Goal: Information Seeking & Learning: Learn about a topic

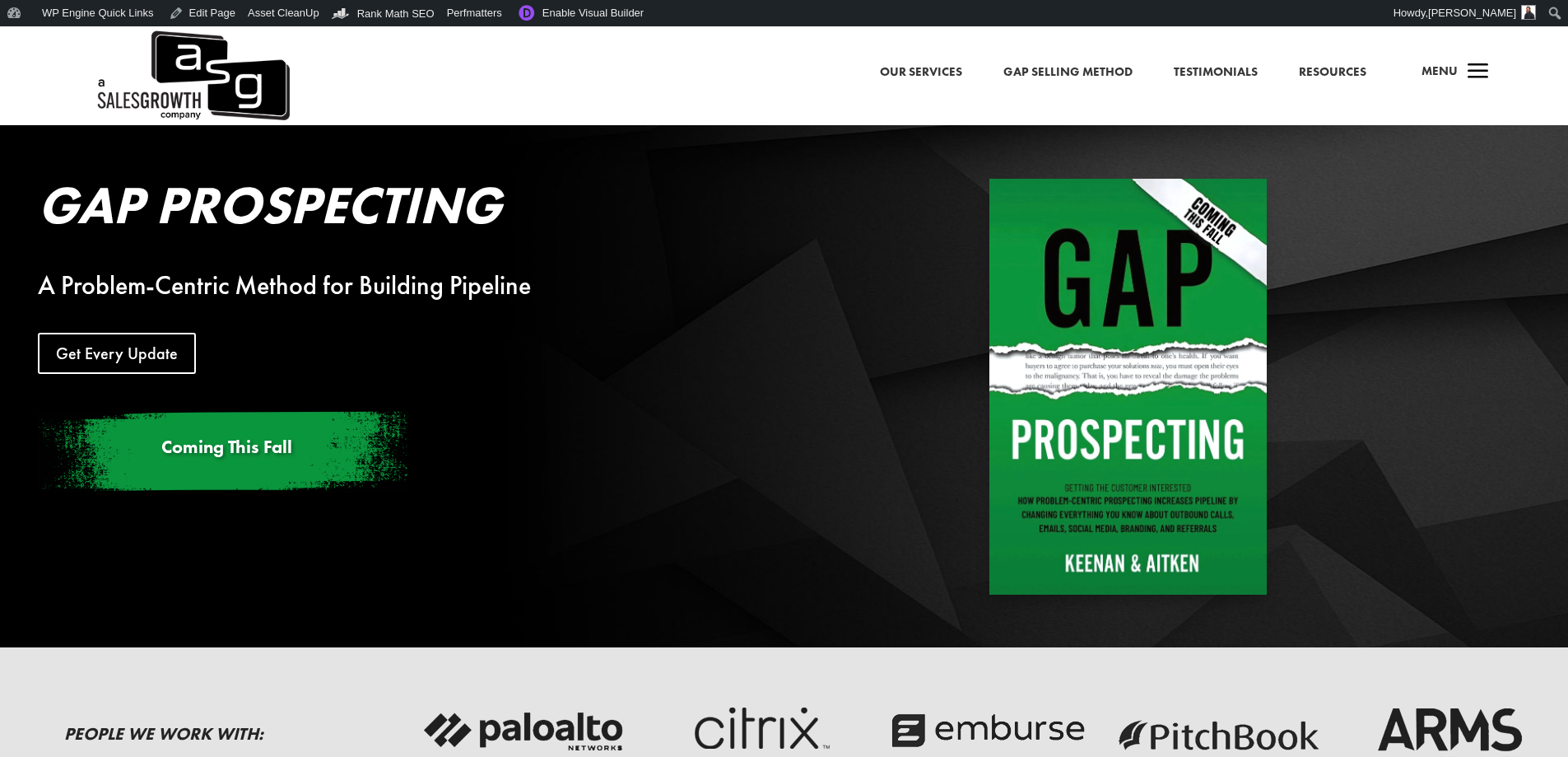
click at [240, 212] on h2 "Gap Prospecting" at bounding box center [423, 209] width 772 height 61
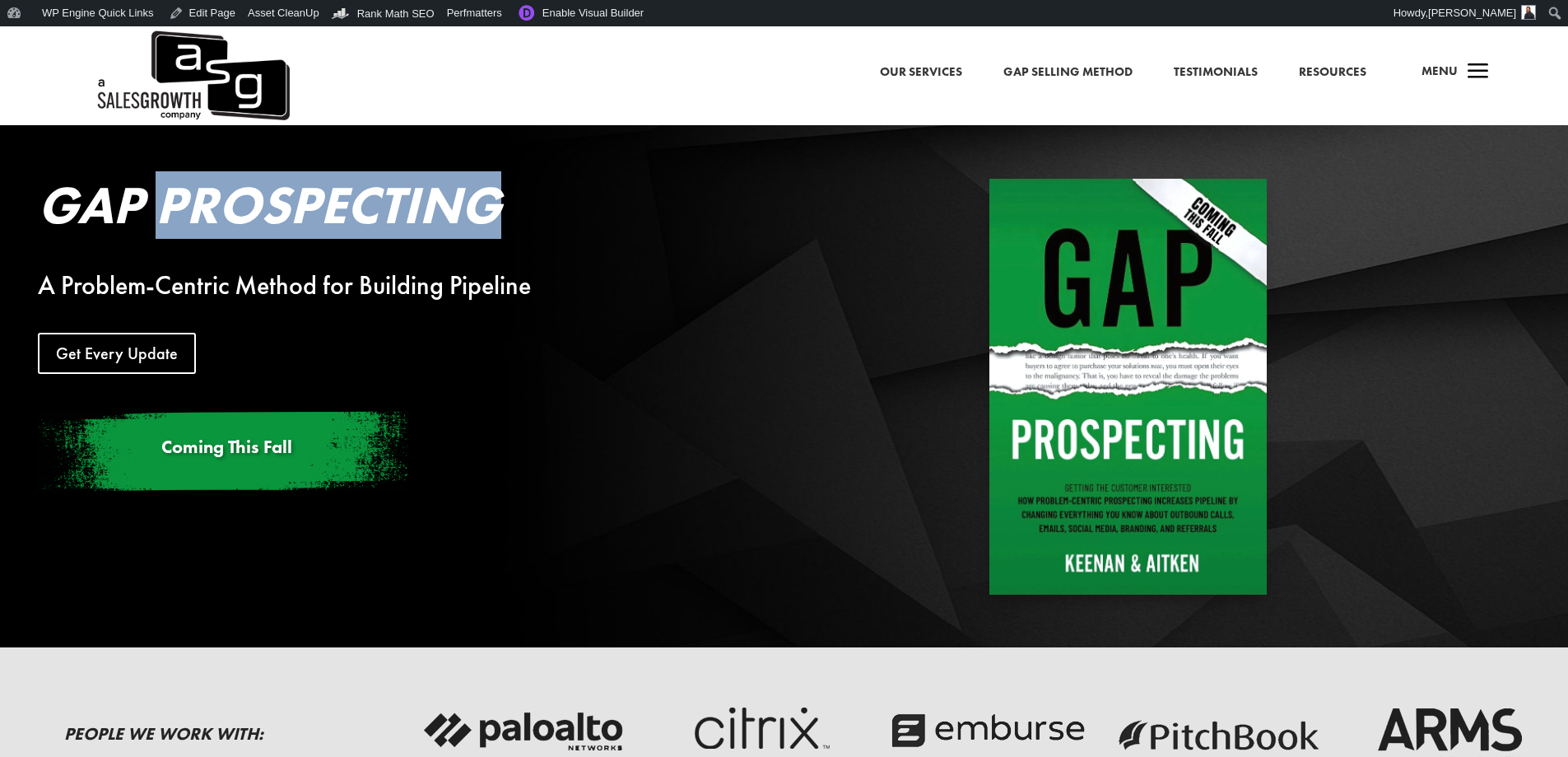
click at [240, 212] on h2 "Gap Prospecting" at bounding box center [423, 209] width 772 height 61
copy div "Gap Prospecting"
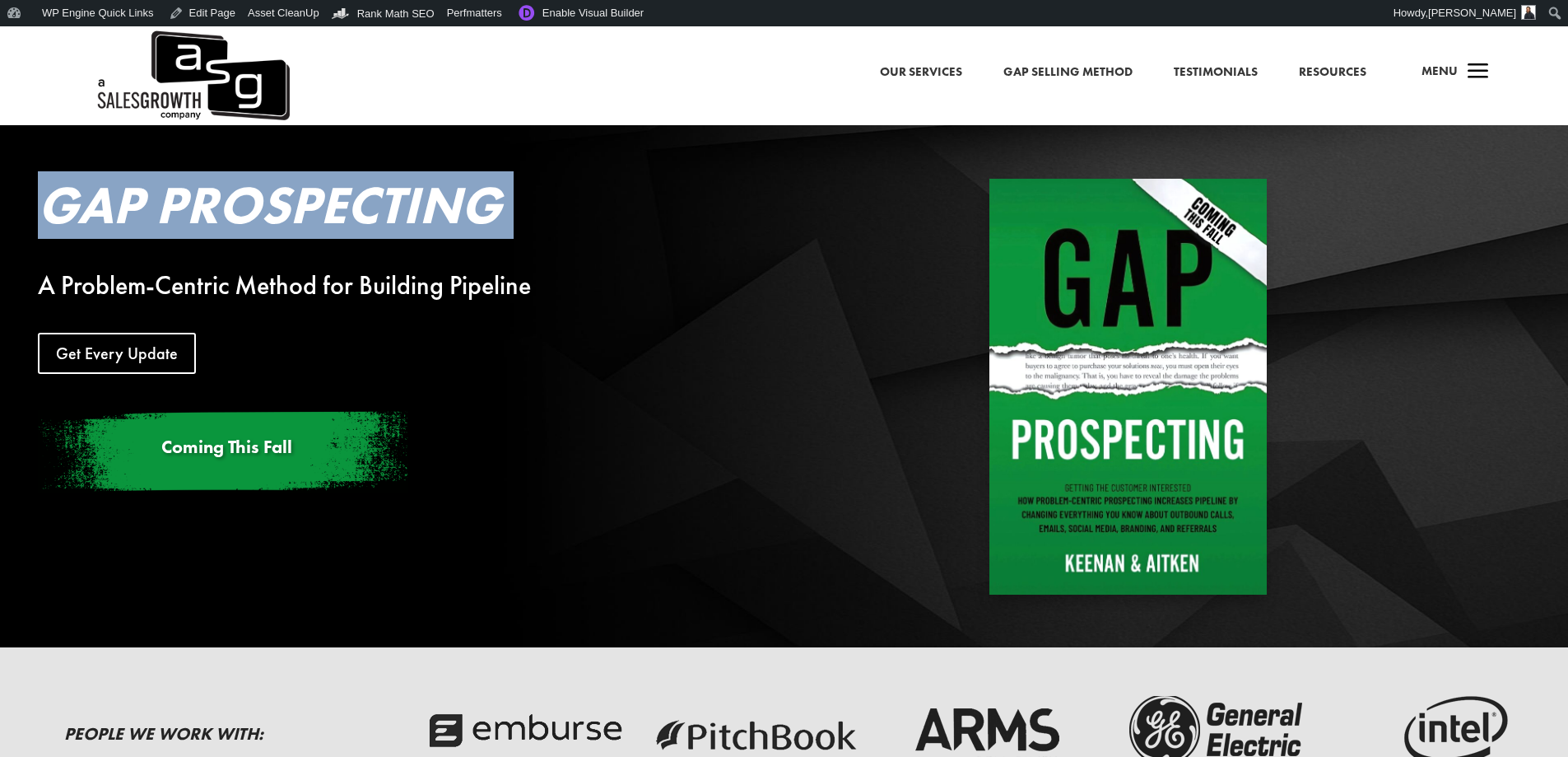
click at [482, 282] on div "A Problem-Centric Method for Building Pipeline" at bounding box center [423, 285] width 772 height 20
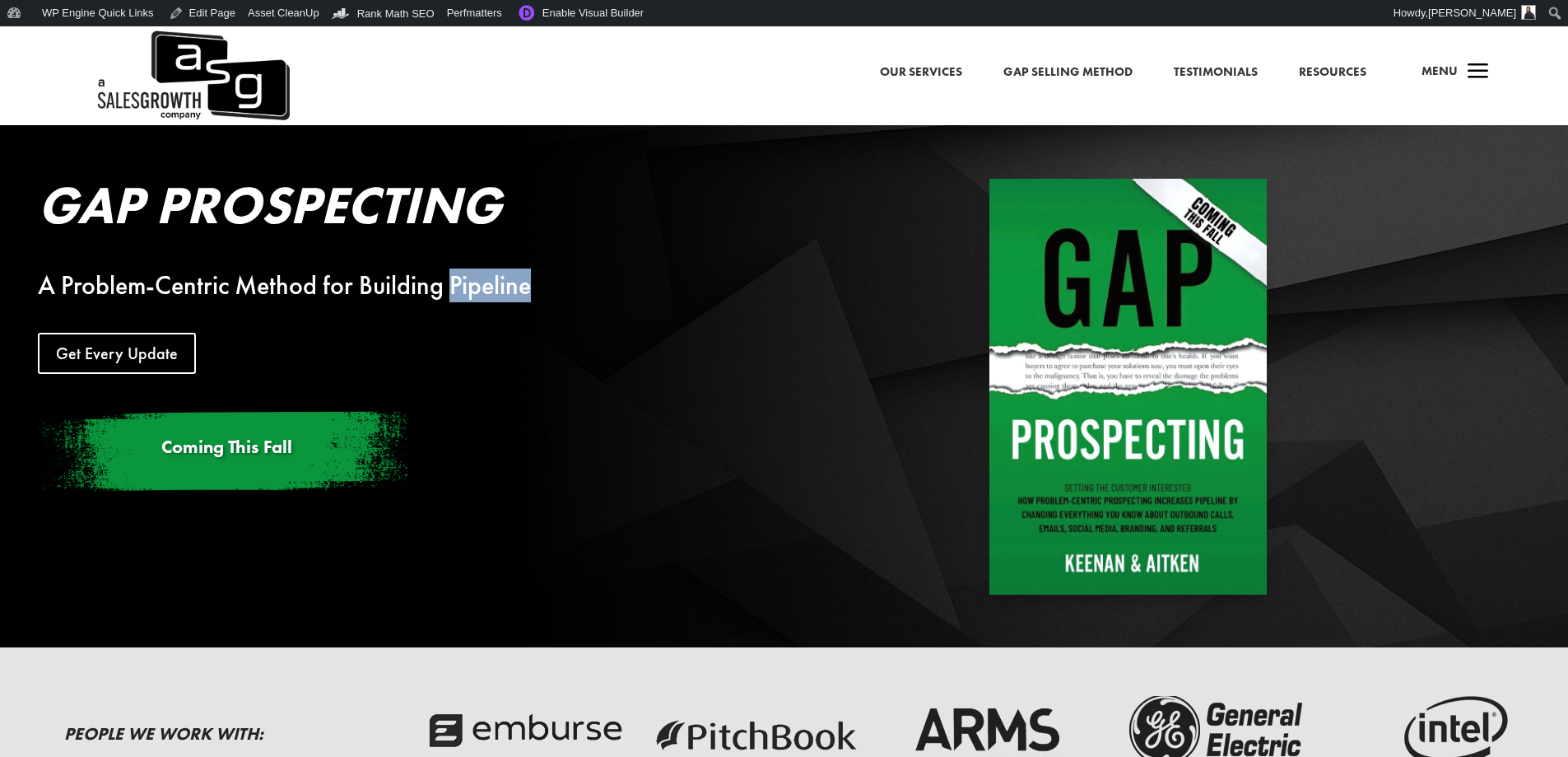
click at [482, 282] on div "A Problem-Centric Method for Building Pipeline" at bounding box center [423, 285] width 772 height 20
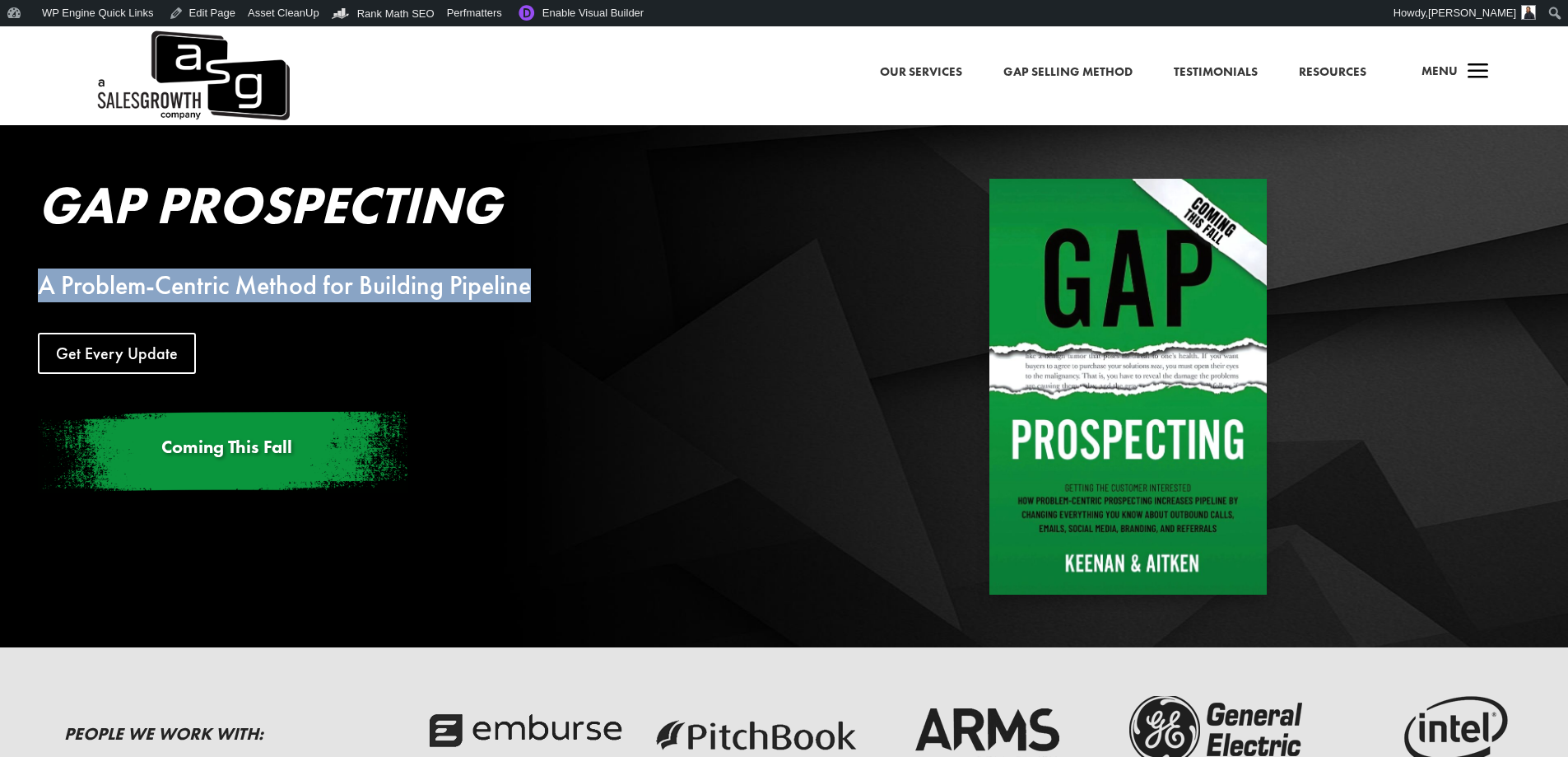
click at [482, 282] on div "A Problem-Centric Method for Building Pipeline" at bounding box center [423, 285] width 772 height 20
copy div "A Problem-Centric Method for Building Pipeline"
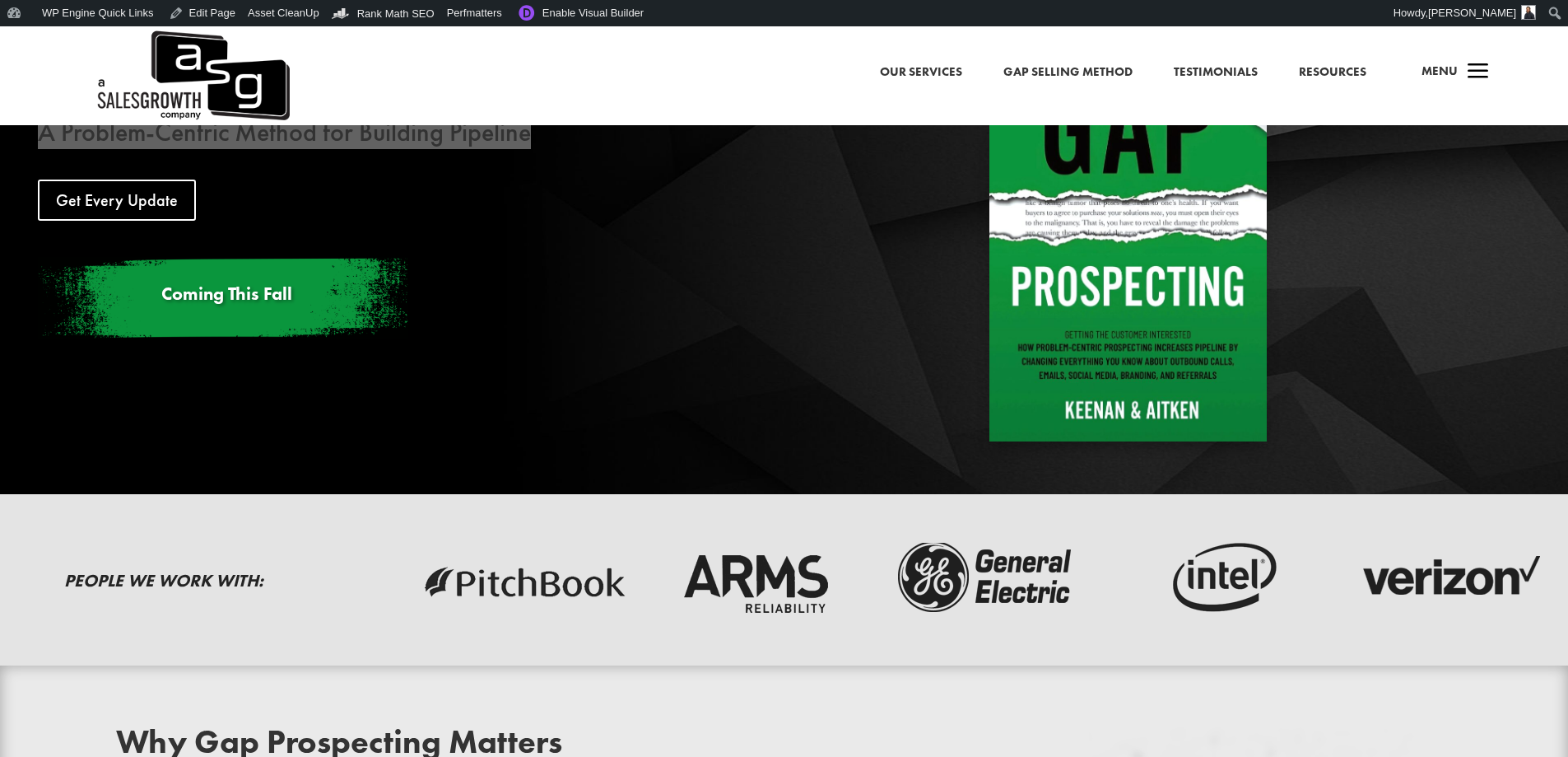
scroll to position [494, 0]
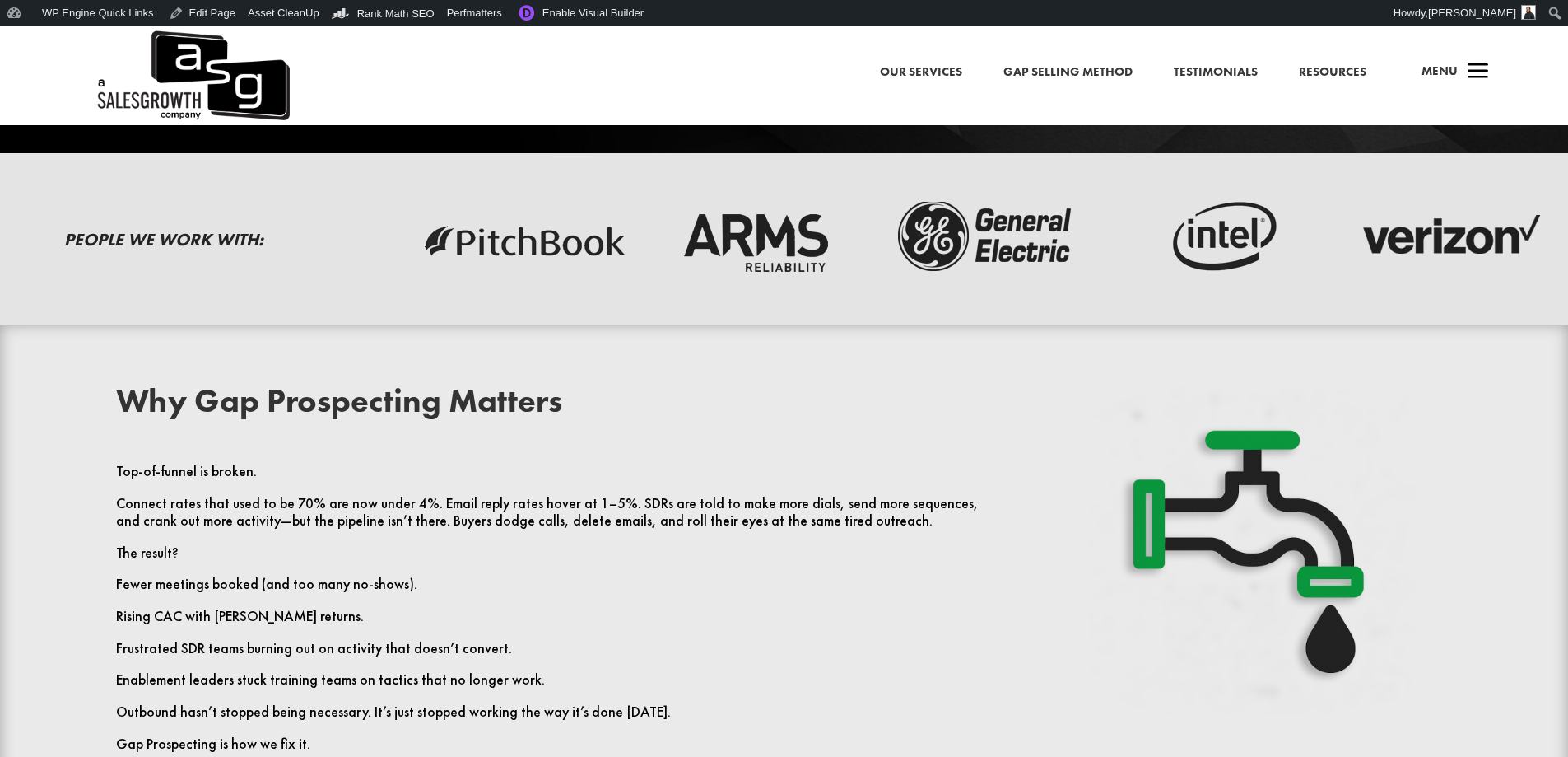
click at [294, 402] on h2 "Why Gap Prospecting Matters" at bounding box center [548, 405] width 866 height 41
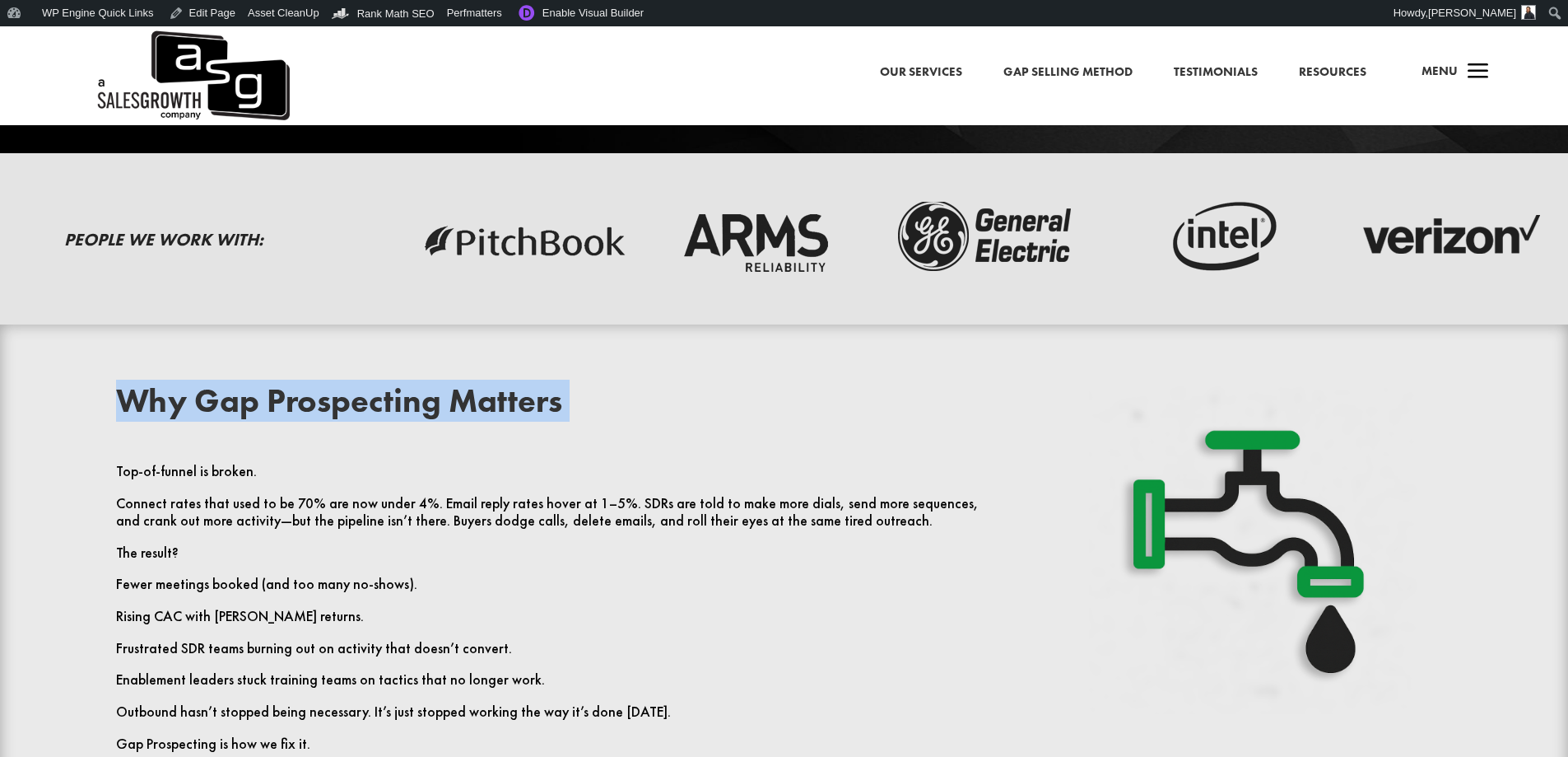
click at [294, 402] on h2 "Why Gap Prospecting Matters" at bounding box center [548, 405] width 866 height 41
copy div "Why Gap Prospecting Matters"
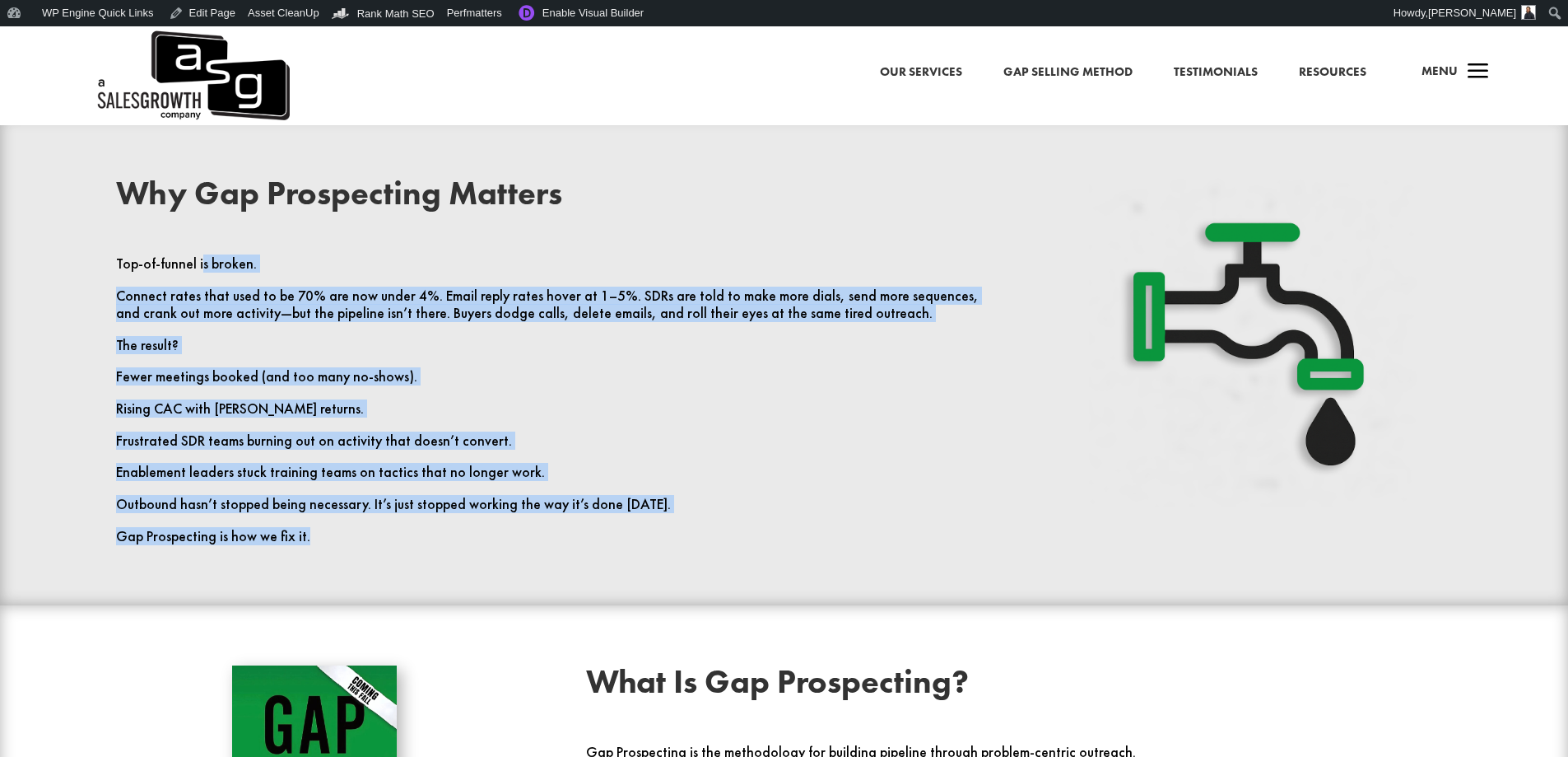
scroll to position [576, 0]
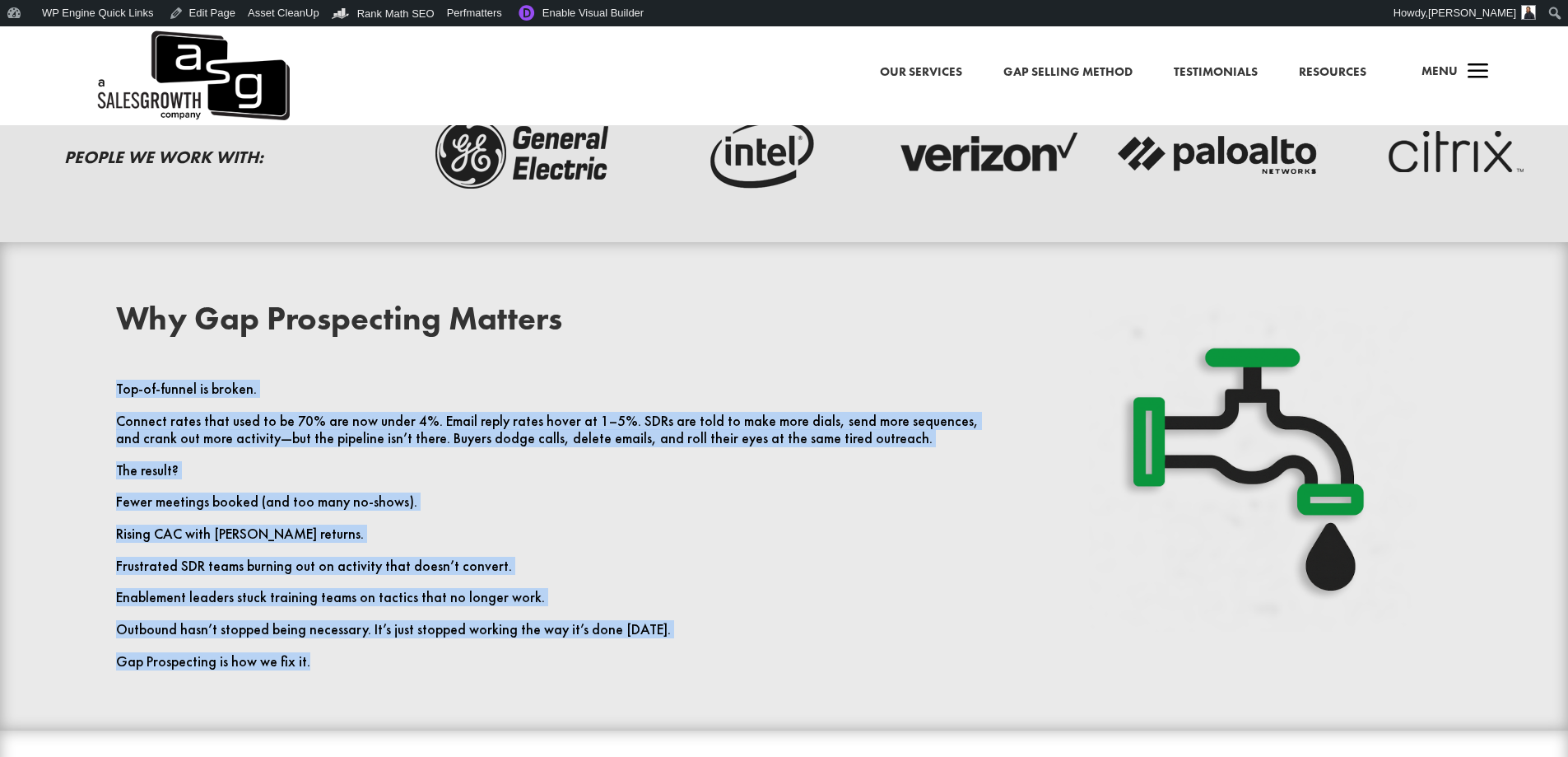
drag, startPoint x: 319, startPoint y: 420, endPoint x: 107, endPoint y: 381, distance: 215.6
click at [107, 381] on div "Why Gap Prospecting Matters Top-of-funnel is broken. Connect rates that used to…" at bounding box center [784, 486] width 1411 height 412
copy div "Top-of-funnel is broken. Connect rates that used to be 70% are now under 4%. Em…"
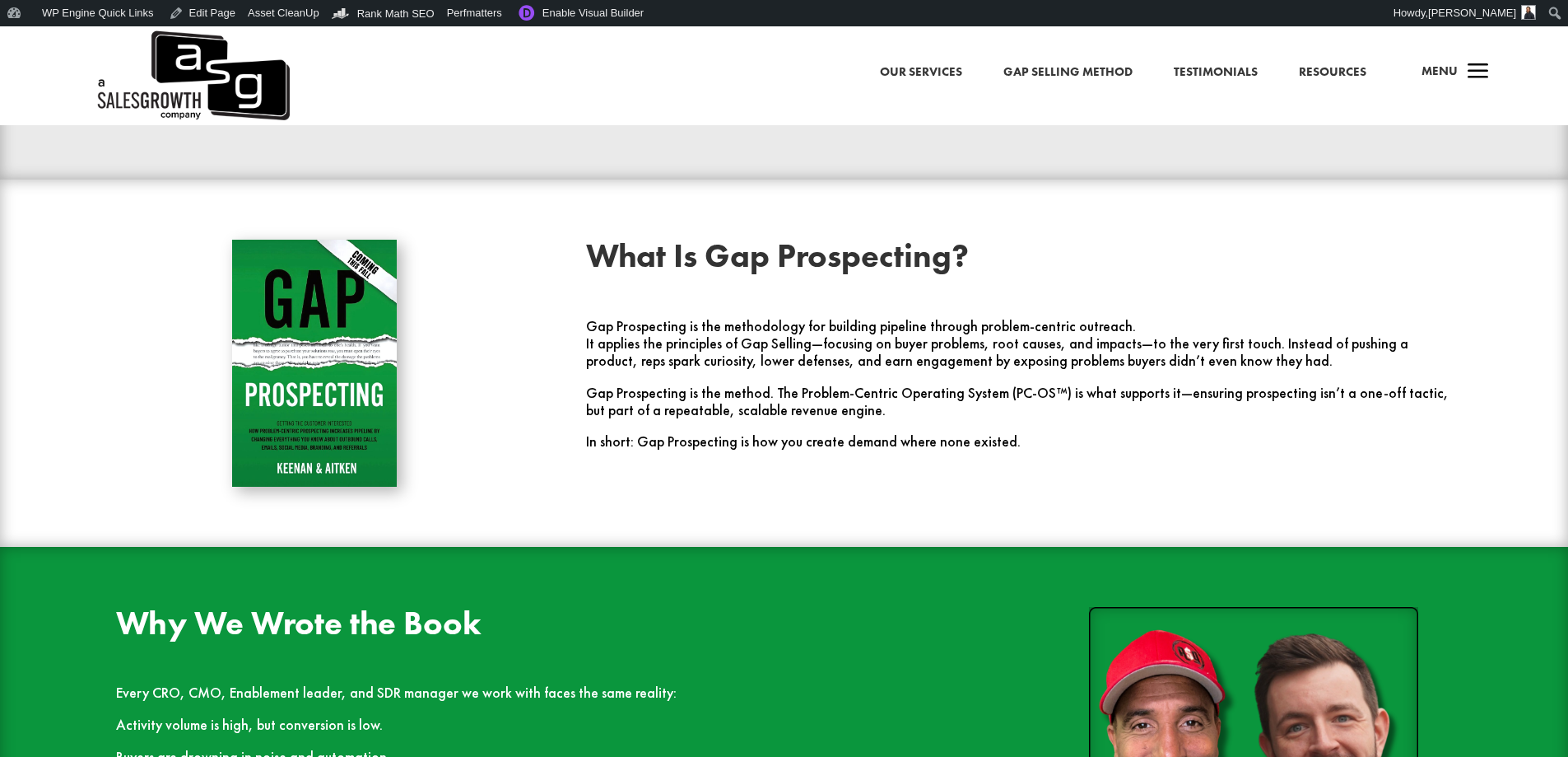
scroll to position [1153, 0]
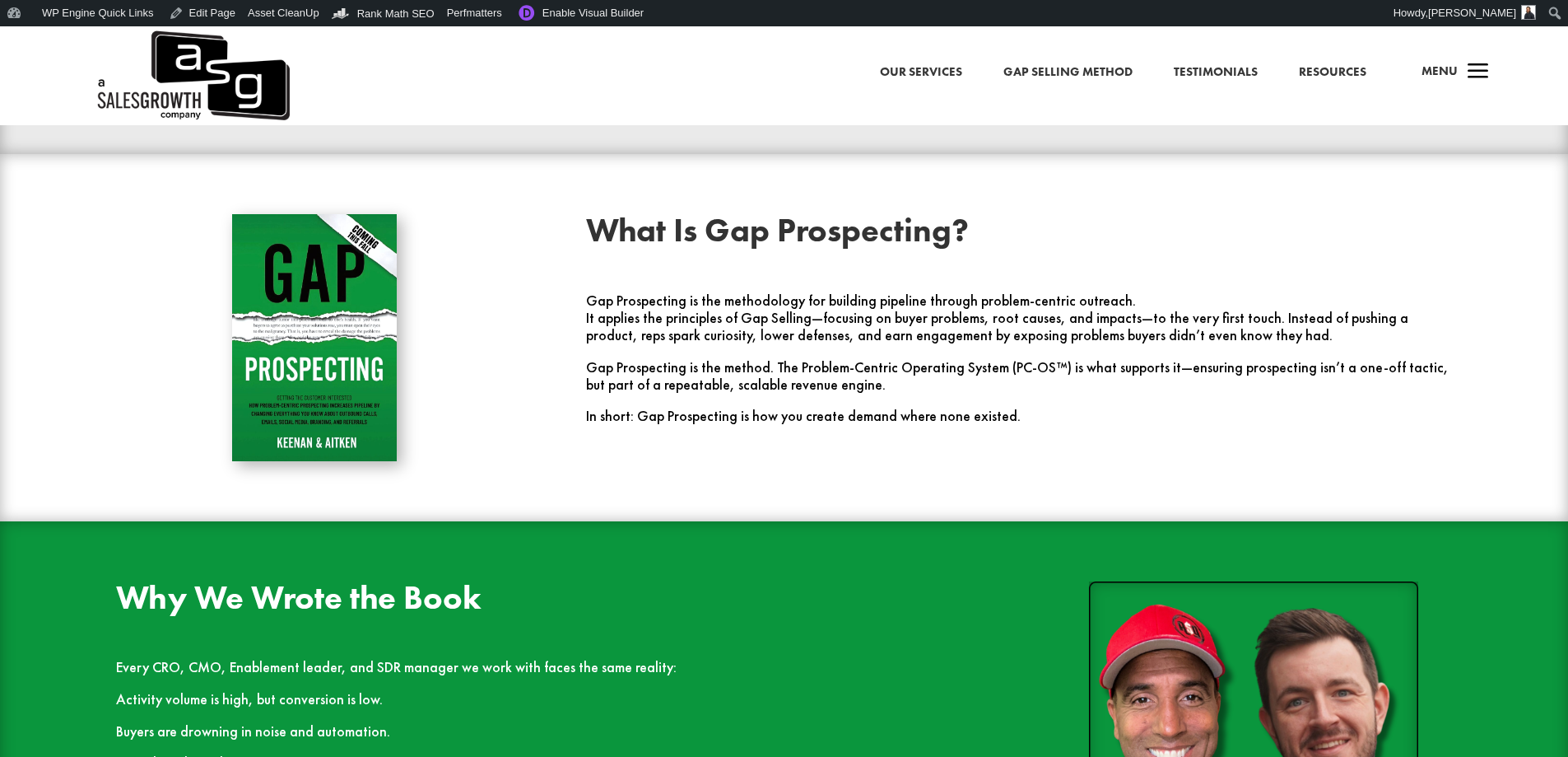
click at [776, 233] on h2 "What Is Gap Prospecting?" at bounding box center [1018, 234] width 866 height 41
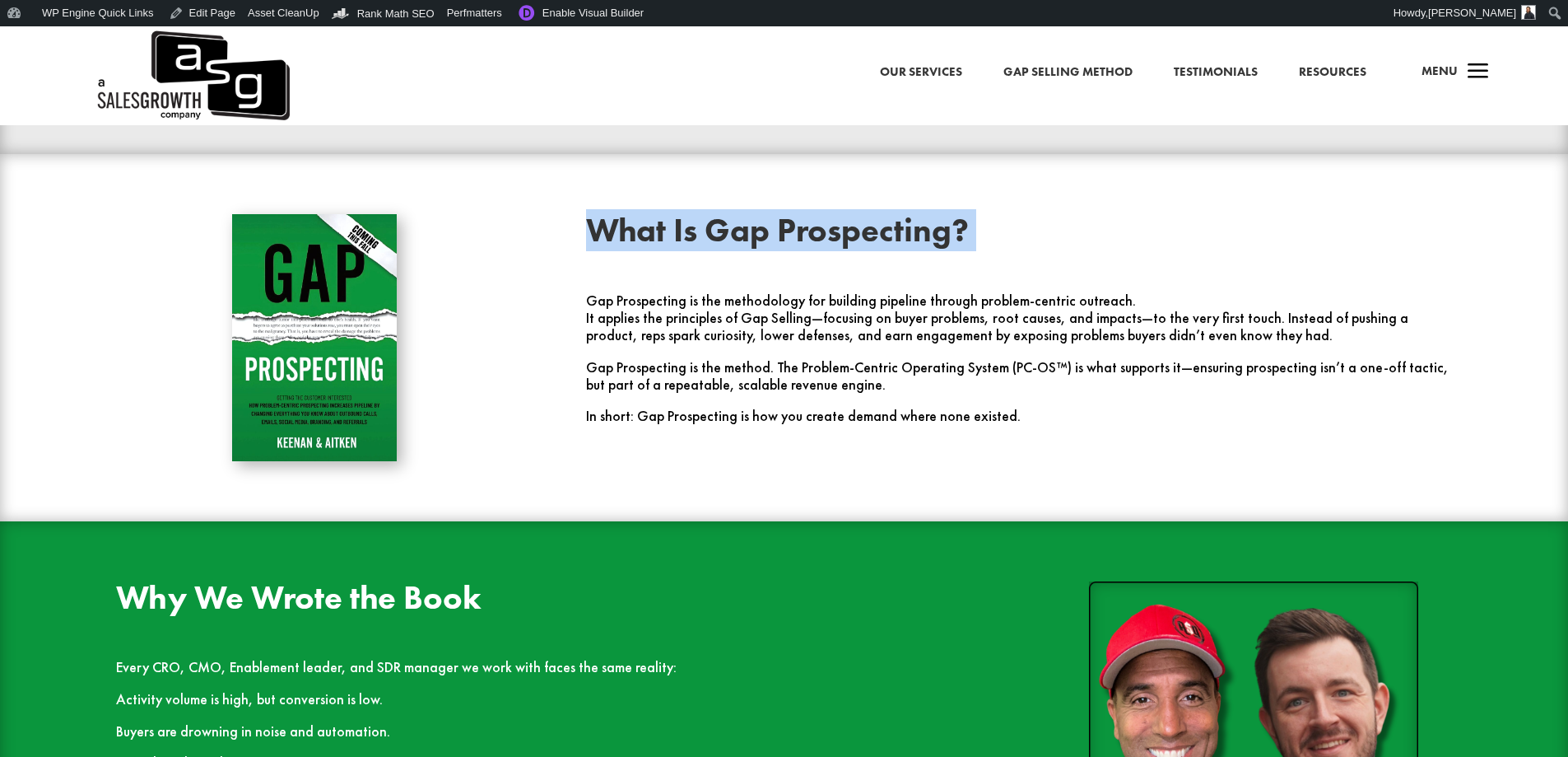
click at [776, 233] on h2 "What Is Gap Prospecting?" at bounding box center [1018, 234] width 866 height 41
copy div "What Is Gap Prospecting?"
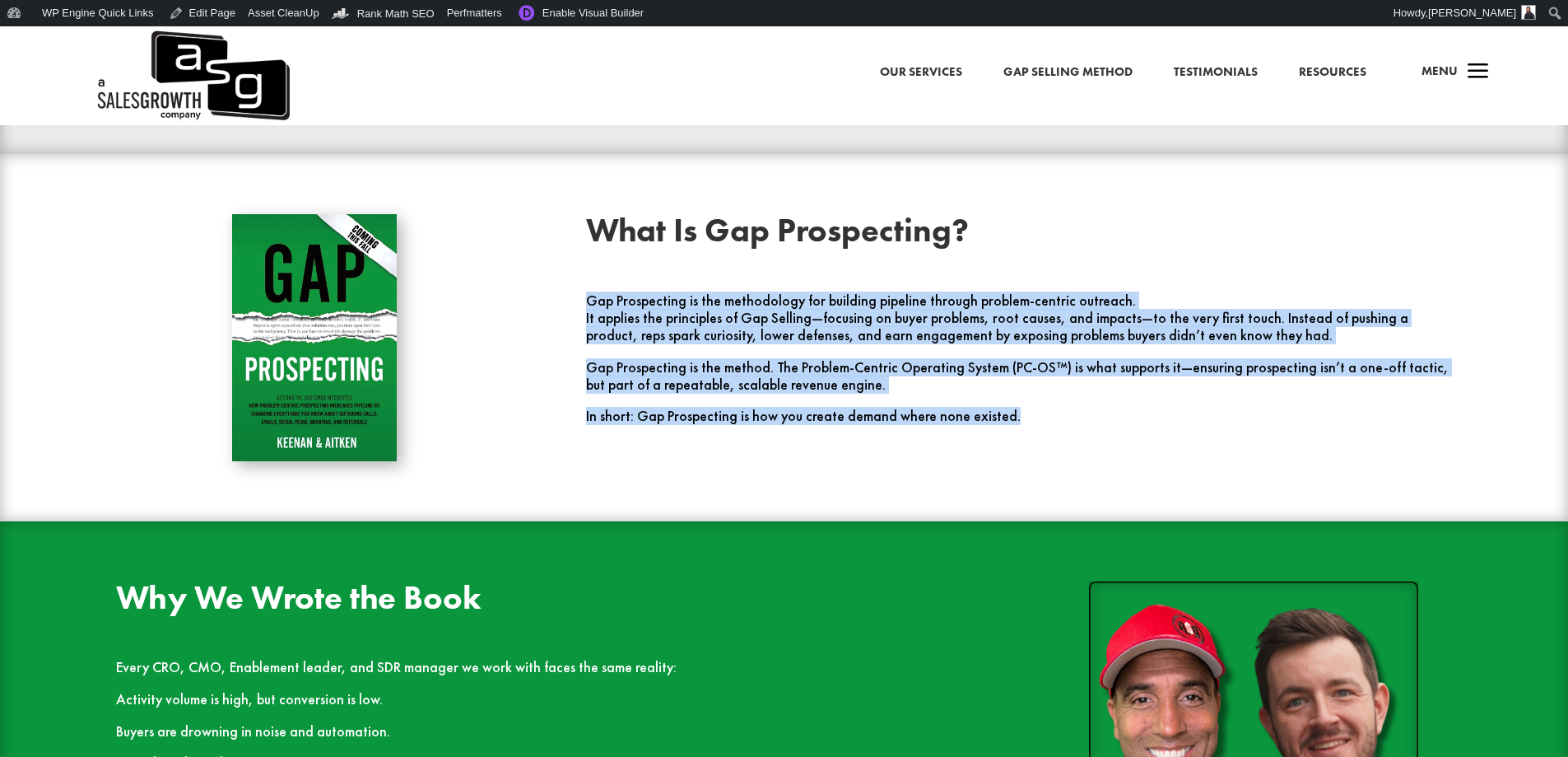
drag, startPoint x: 1027, startPoint y: 419, endPoint x: 581, endPoint y: 304, distance: 460.6
click at [581, 304] on div "What Is Gap Prospecting? Gap Prospecting is the methodology for building pipeli…" at bounding box center [784, 337] width 1411 height 291
copy div "Gap Prospecting is the methodology for building pipeline through problem-centri…"
click at [355, 593] on h2 "Why We Wrote the Book" at bounding box center [548, 602] width 866 height 41
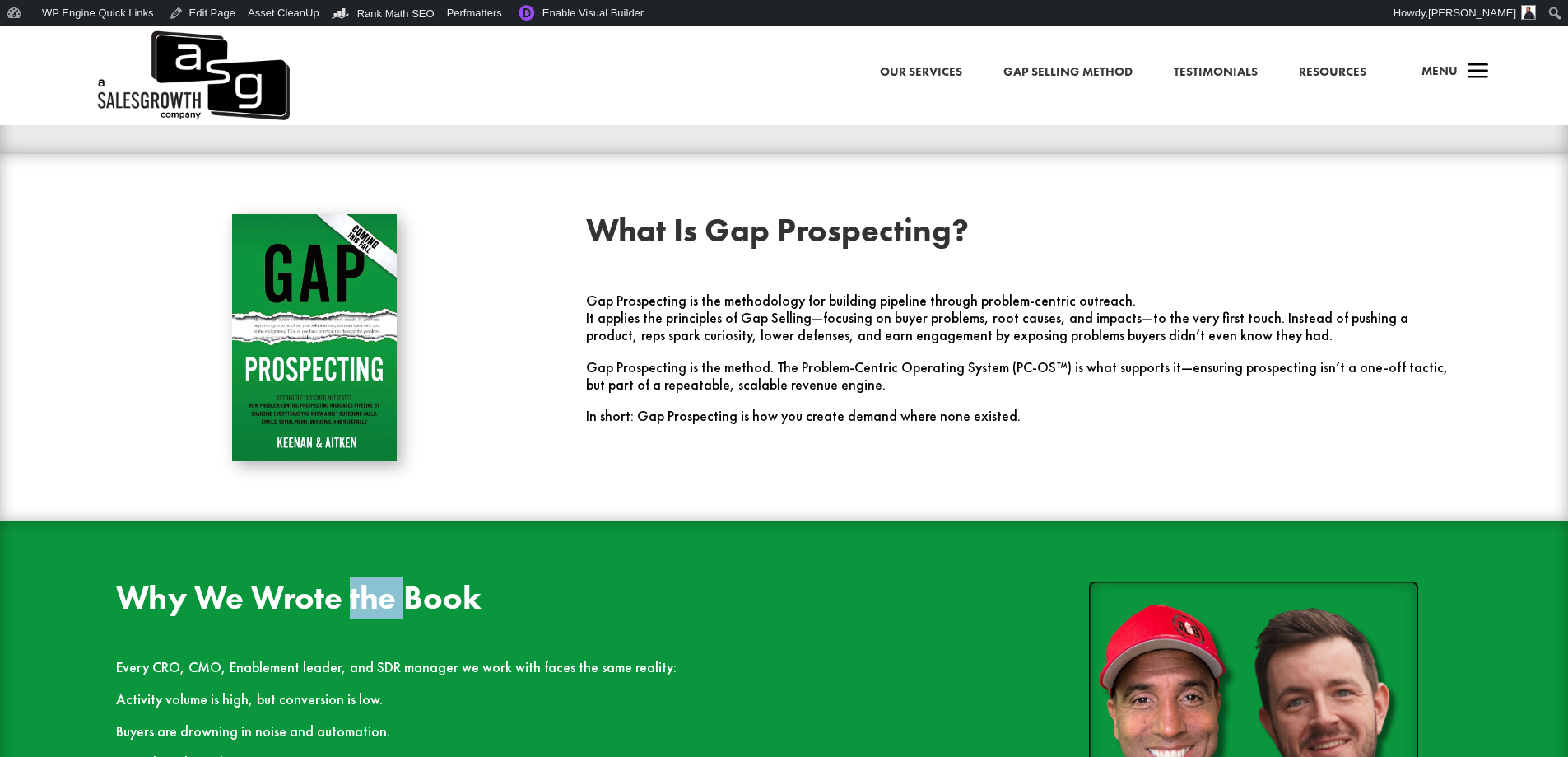
click at [355, 593] on h2 "Why We Wrote the Book" at bounding box center [548, 602] width 866 height 41
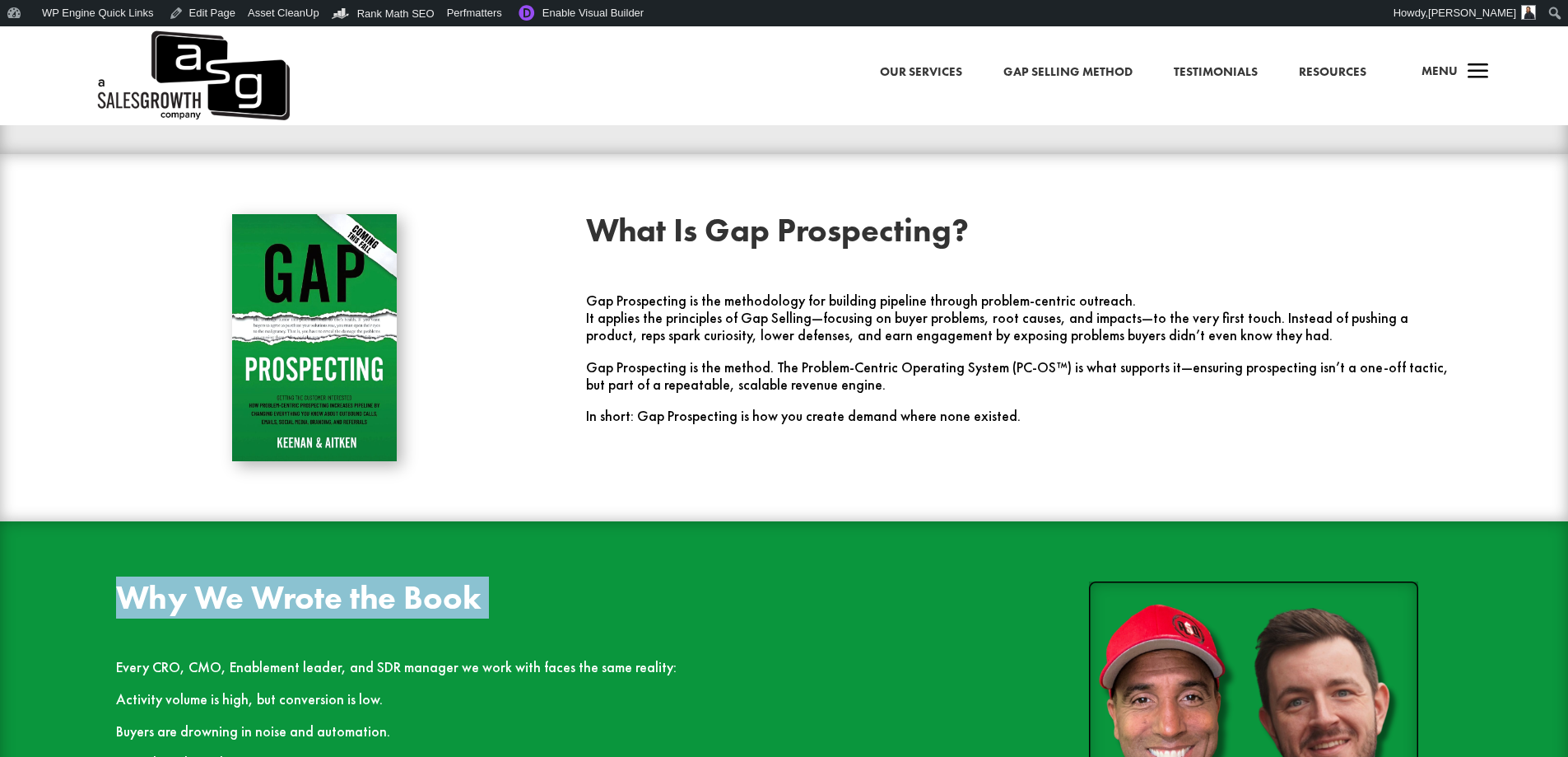
click at [355, 593] on h2 "Why We Wrote the Book" at bounding box center [548, 602] width 866 height 41
copy div "Why We Wrote the Book"
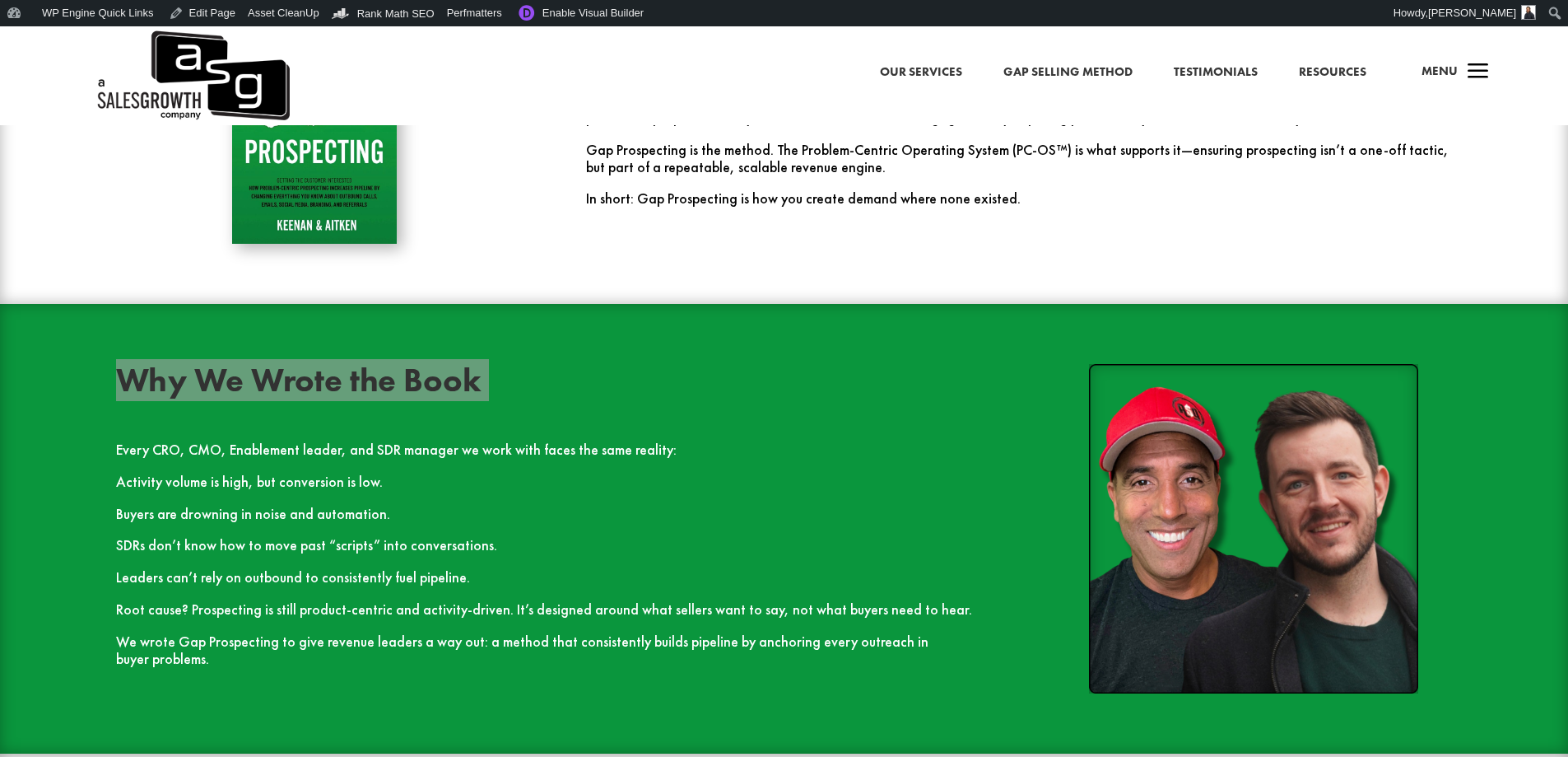
scroll to position [1400, 0]
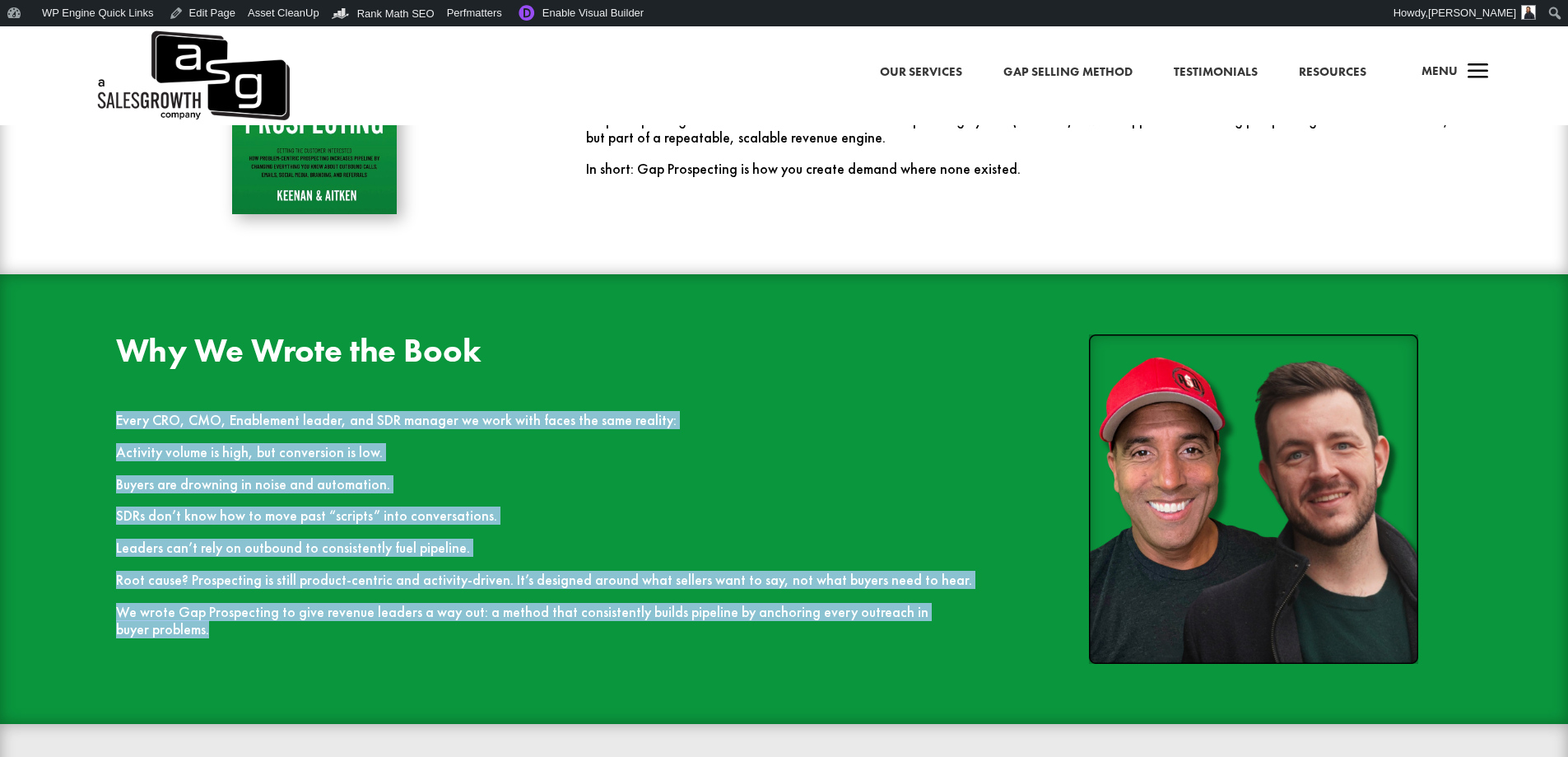
drag, startPoint x: 232, startPoint y: 633, endPoint x: 112, endPoint y: 432, distance: 234.1
click at [112, 432] on div "Why We Wrote the Book Every CRO, CMO, Enablement leader, and SDR manager we wor…" at bounding box center [784, 498] width 1411 height 374
copy div "Every CRO, CMO, Enablement leader, and SDR manager we work with faces the same …"
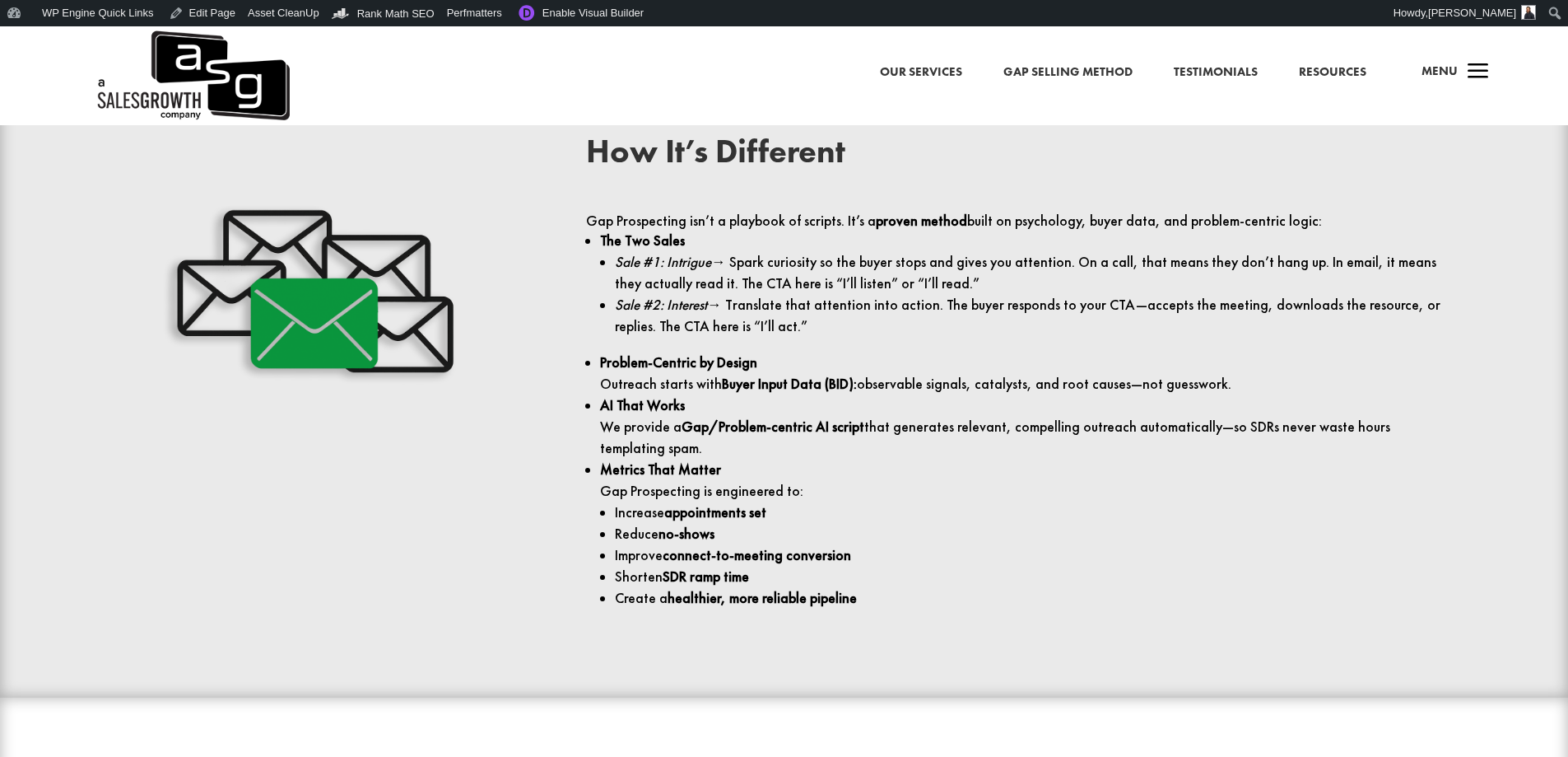
scroll to position [2058, 0]
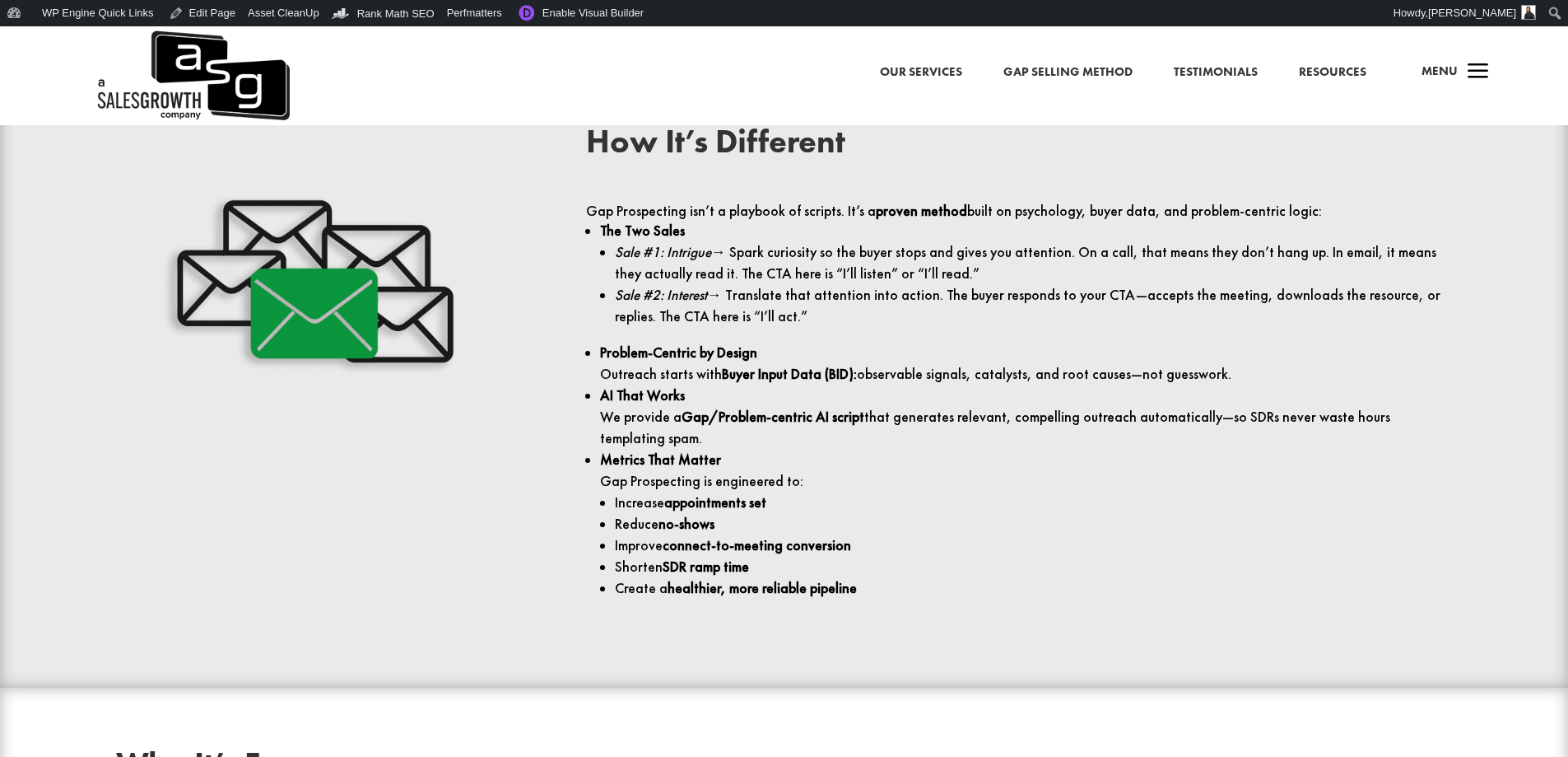
click at [805, 153] on h2 "How It’s Different" at bounding box center [1018, 146] width 866 height 41
copy div "How It’s Different"
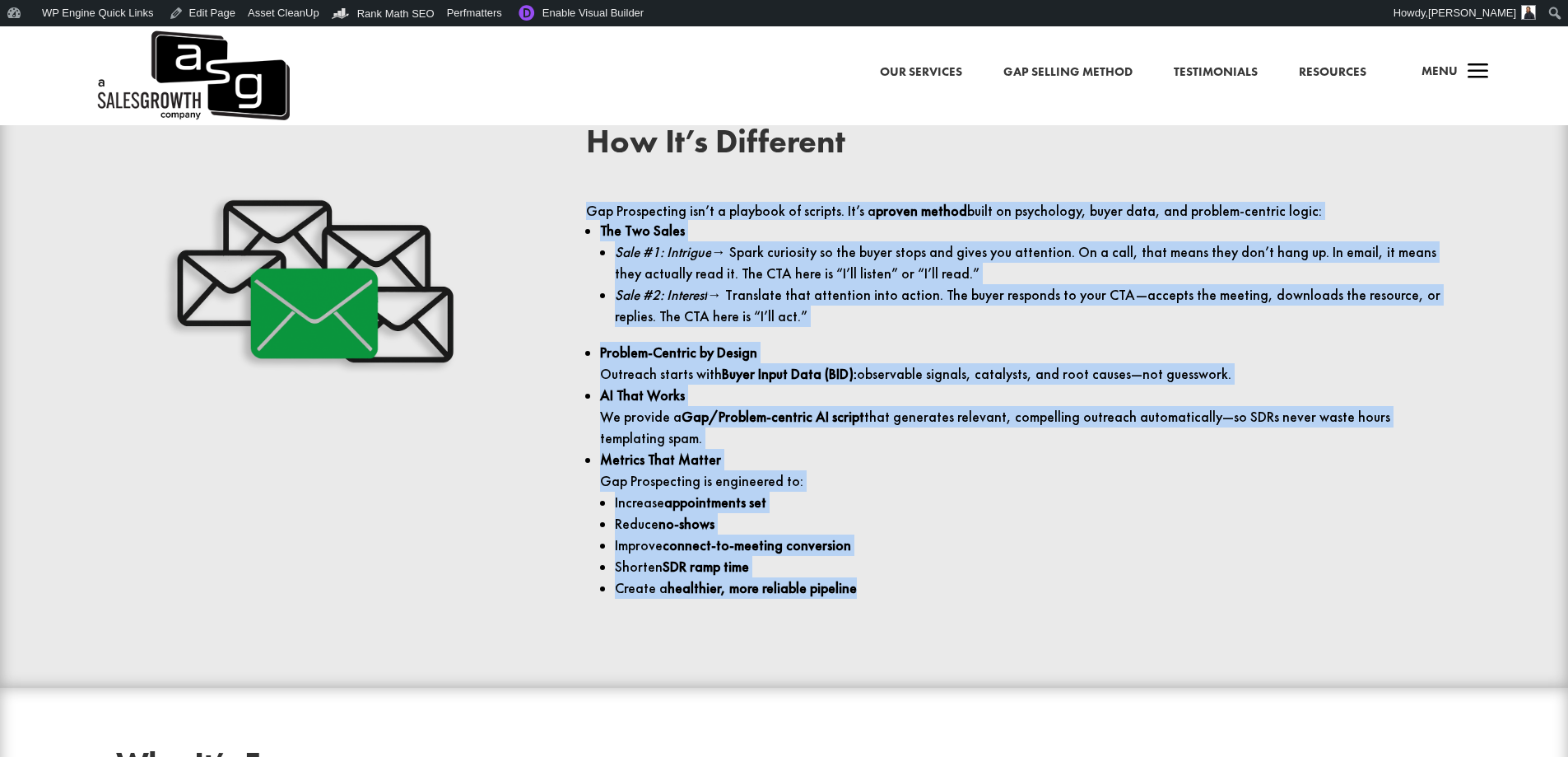
drag, startPoint x: 858, startPoint y: 592, endPoint x: 558, endPoint y: 213, distance: 483.4
click at [558, 213] on div "How It’s Different Gap Prospecting isn’t a playbook of scripts. It’s a proven m…" at bounding box center [784, 376] width 1411 height 548
copy div "Gap Prospecting isn’t a playbook of scripts. It’s a proven method built on psyc…"
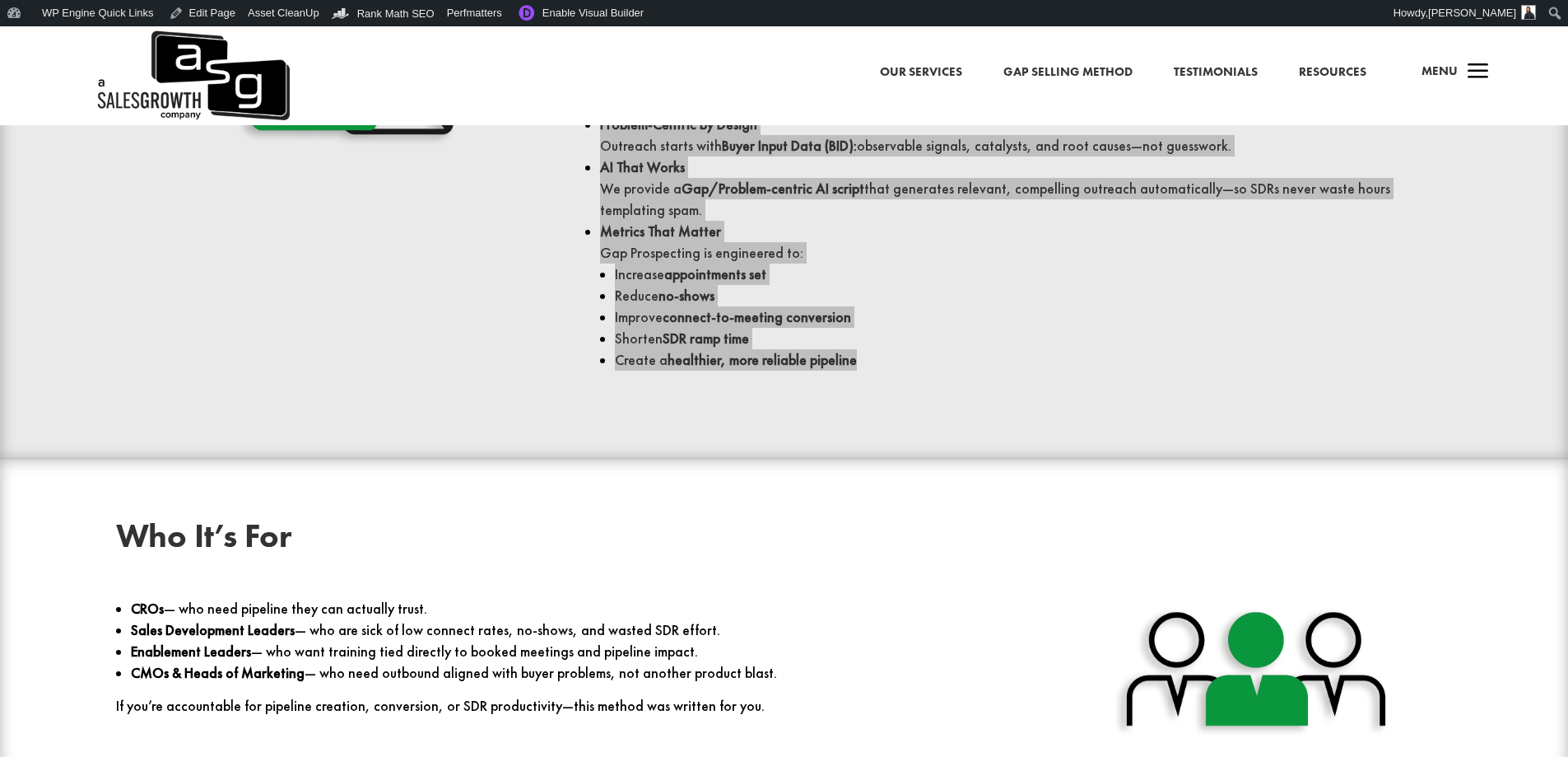
scroll to position [2552, 0]
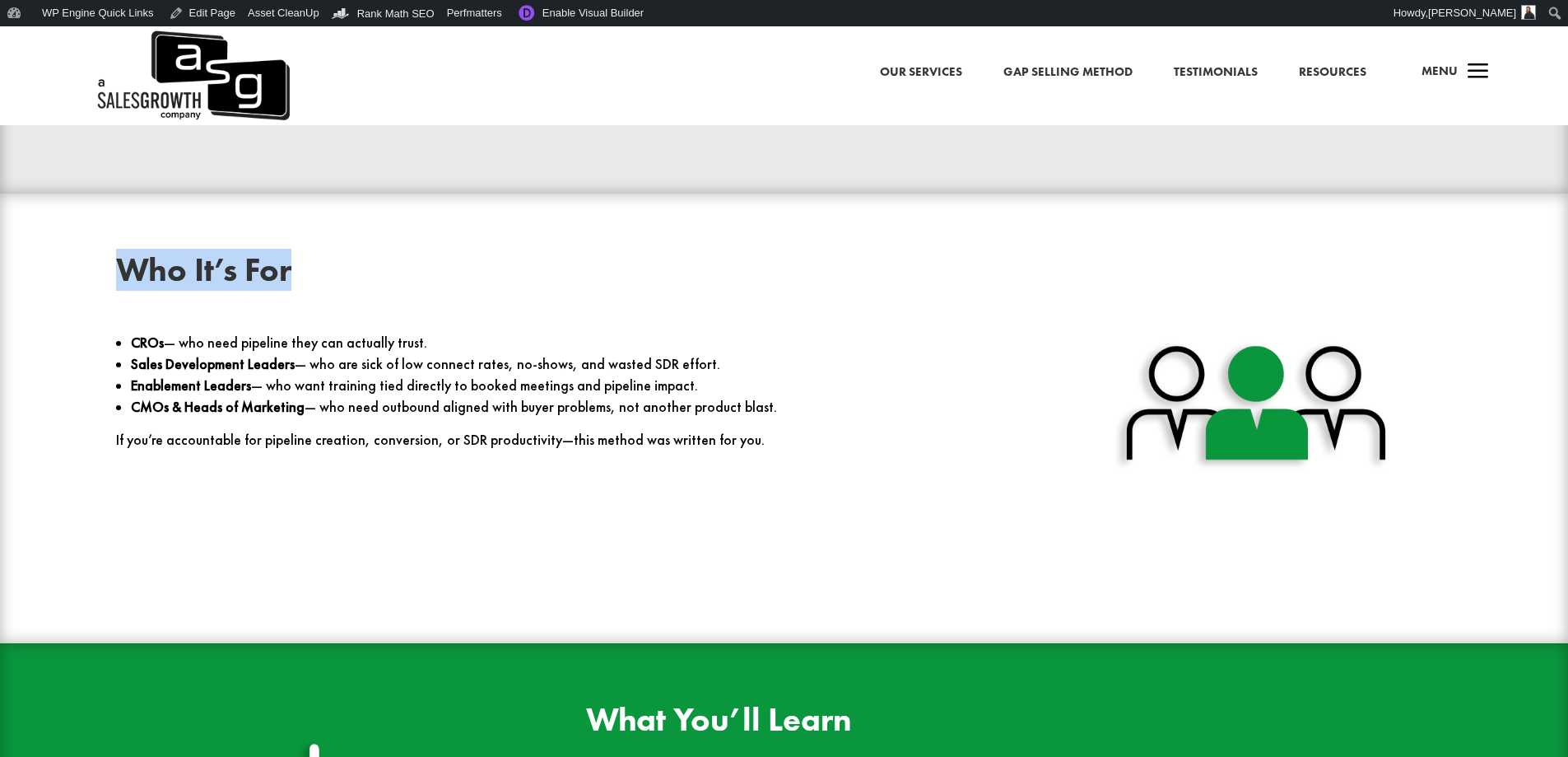
drag, startPoint x: 317, startPoint y: 278, endPoint x: 107, endPoint y: 276, distance: 210.0
click at [107, 276] on div "Who It’s For CROs — who need pipeline they can actually trust. Sales Developmen…" at bounding box center [784, 418] width 1411 height 374
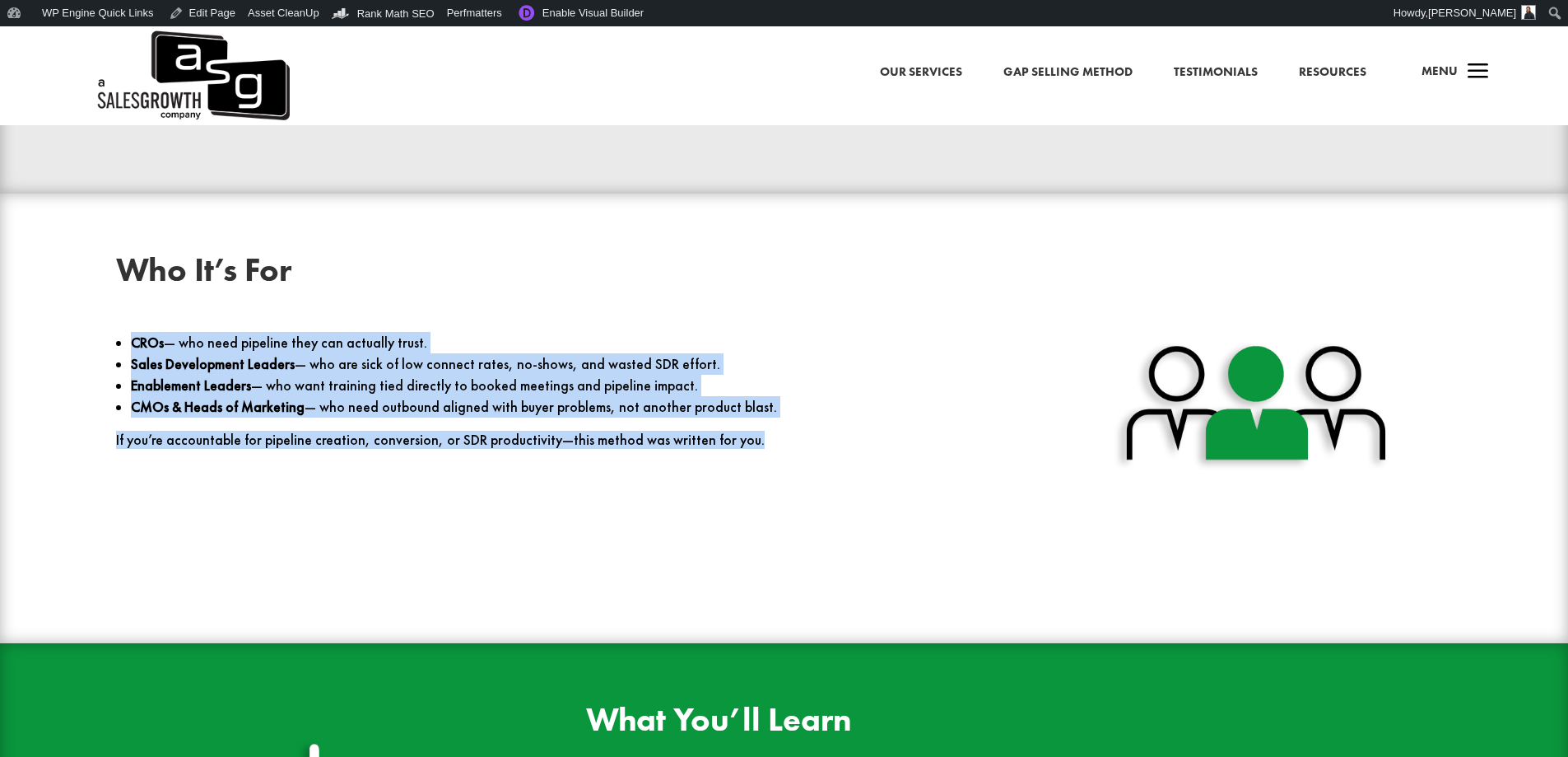
drag, startPoint x: 735, startPoint y: 439, endPoint x: 134, endPoint y: 344, distance: 608.5
click at [134, 344] on div "CROs — who need pipeline they can actually trust. Sales Development Leaders — w…" at bounding box center [548, 391] width 866 height 118
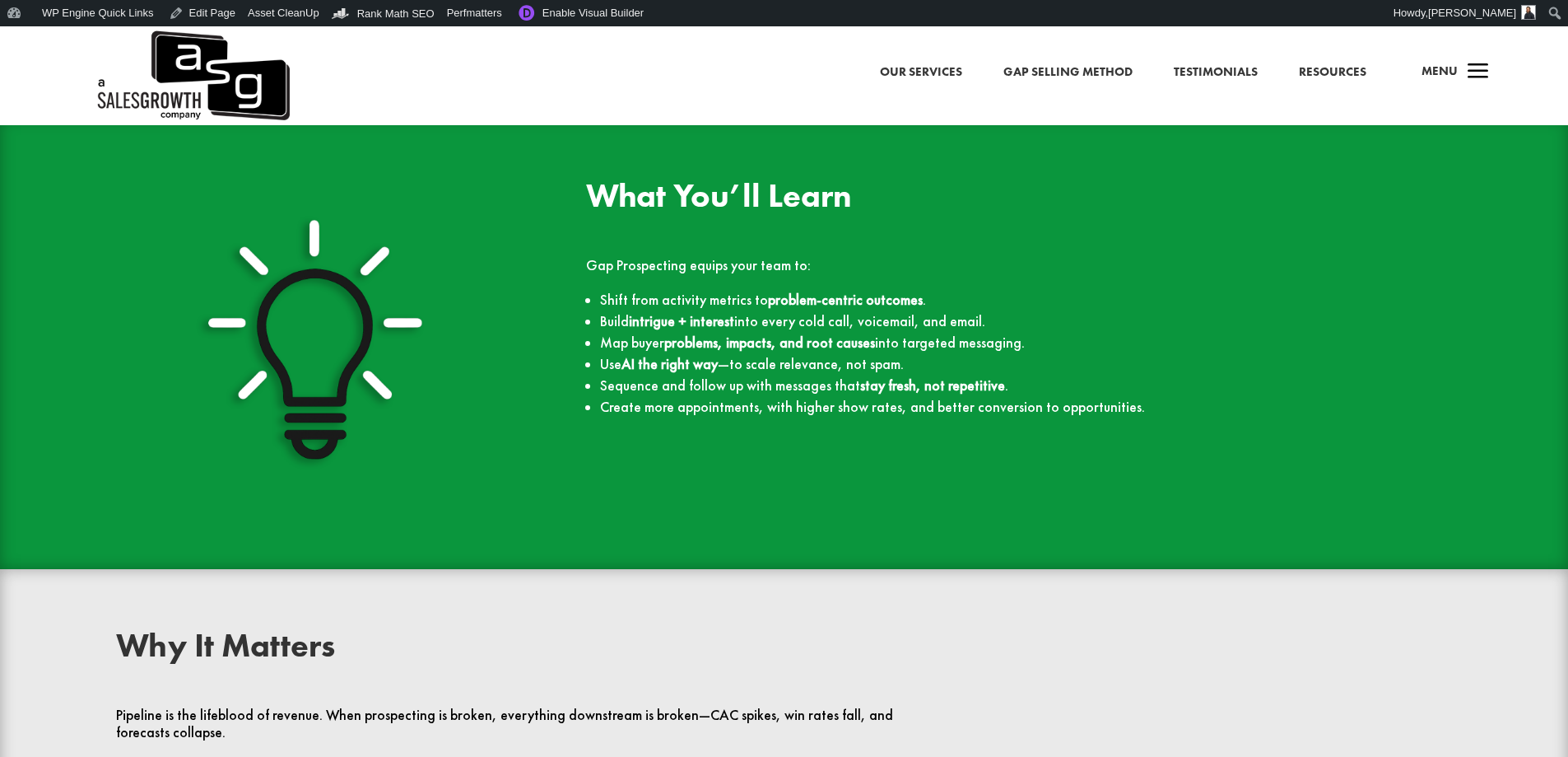
scroll to position [3046, 0]
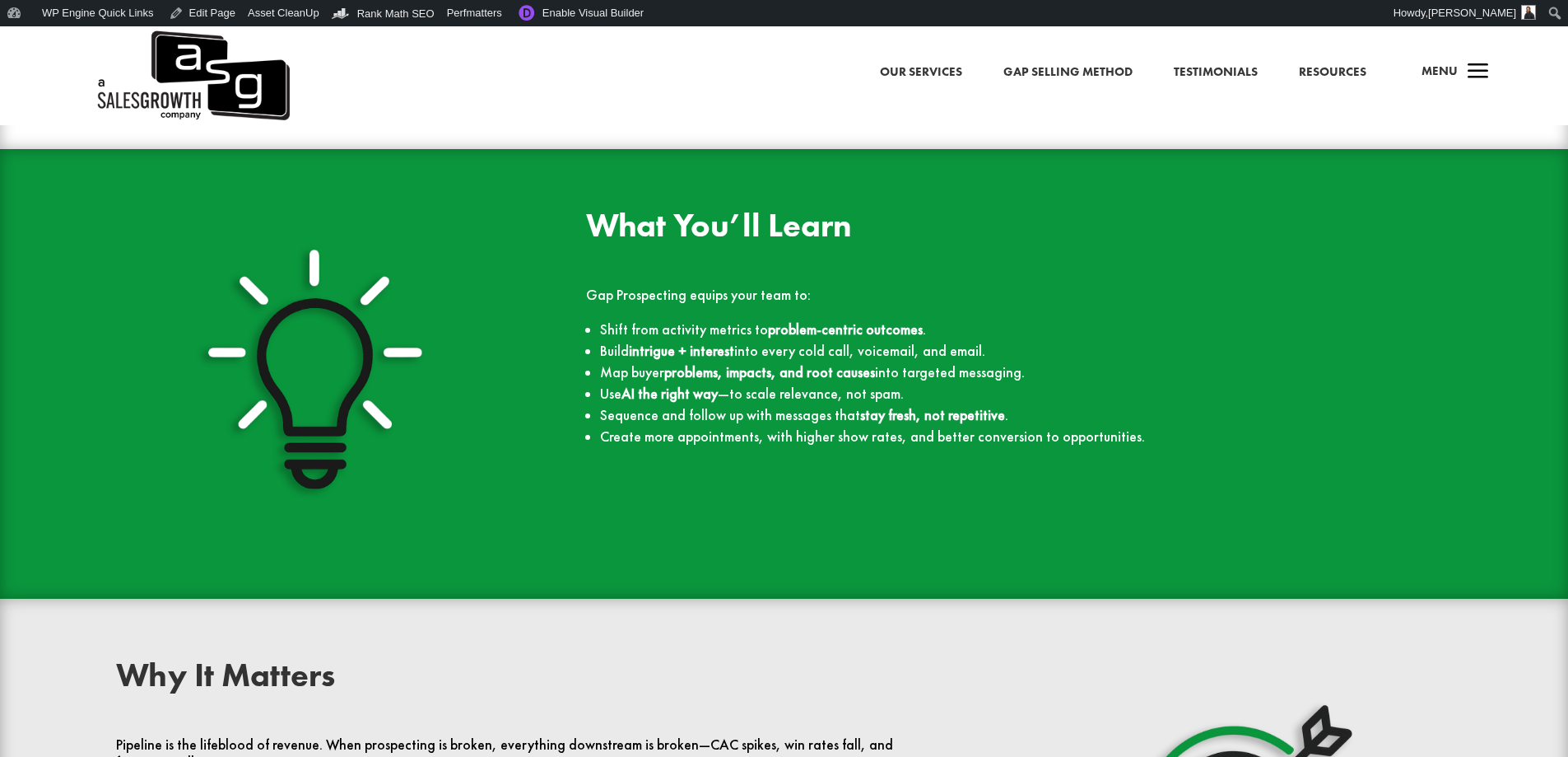
click at [695, 224] on h2 "What You’ll Learn" at bounding box center [1018, 230] width 866 height 41
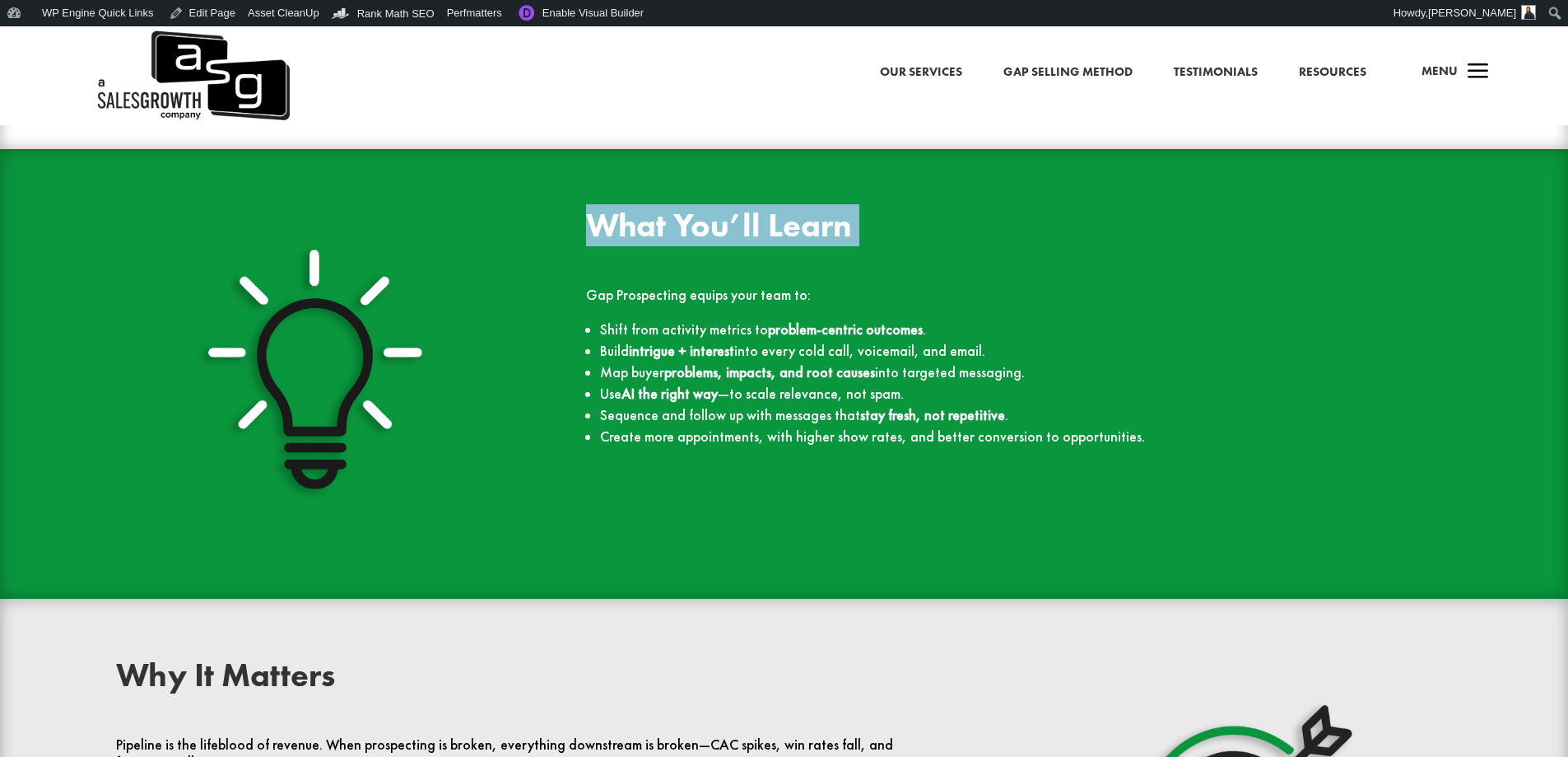
click at [695, 224] on h2 "What You’ll Learn" at bounding box center [1018, 230] width 866 height 41
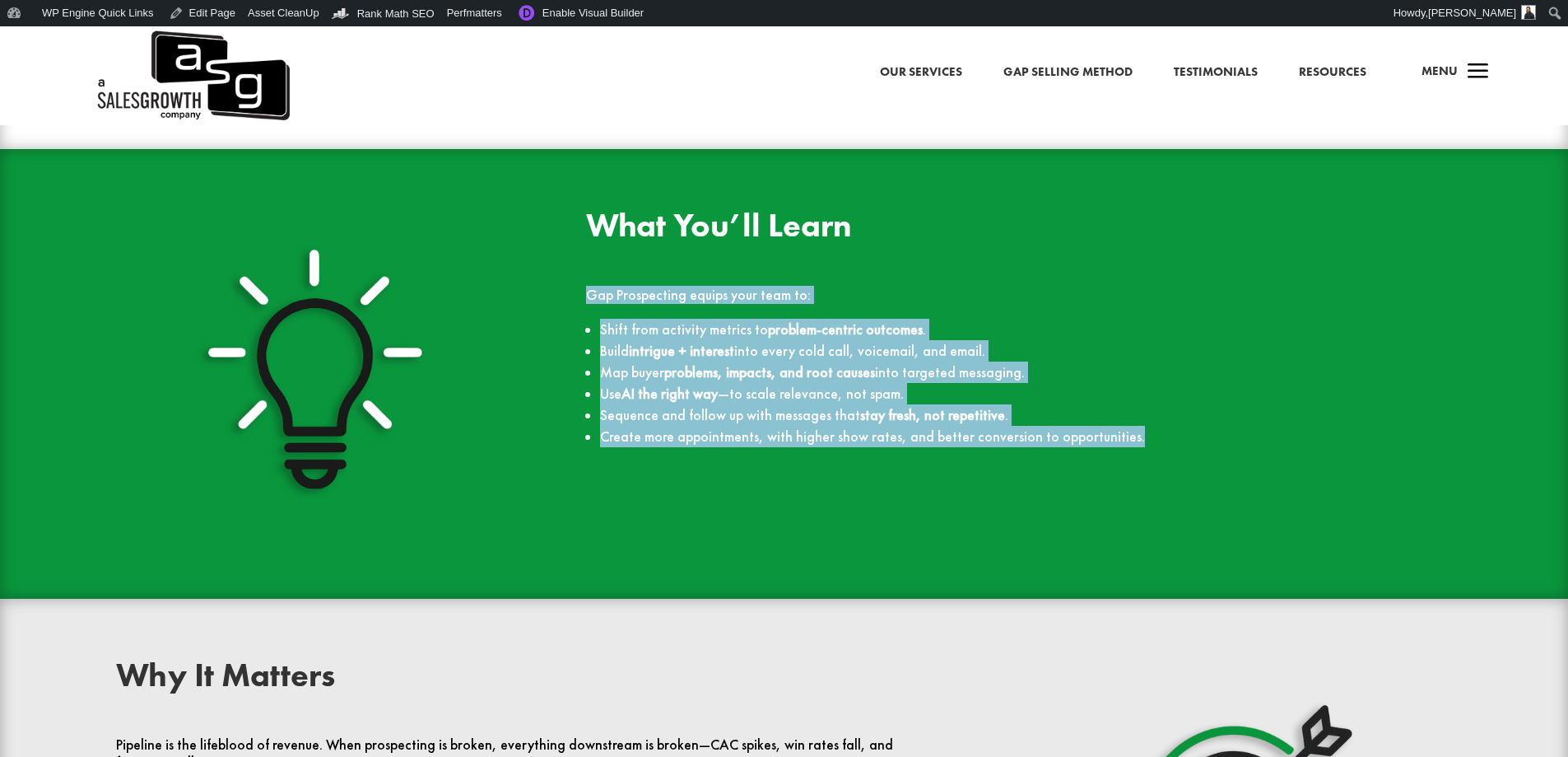
drag, startPoint x: 1163, startPoint y: 440, endPoint x: 583, endPoint y: 293, distance: 598.3
click at [583, 293] on div "What You’ll Learn Gap Prospecting equips your team to: Shift from activity metr…" at bounding box center [784, 373] width 1411 height 374
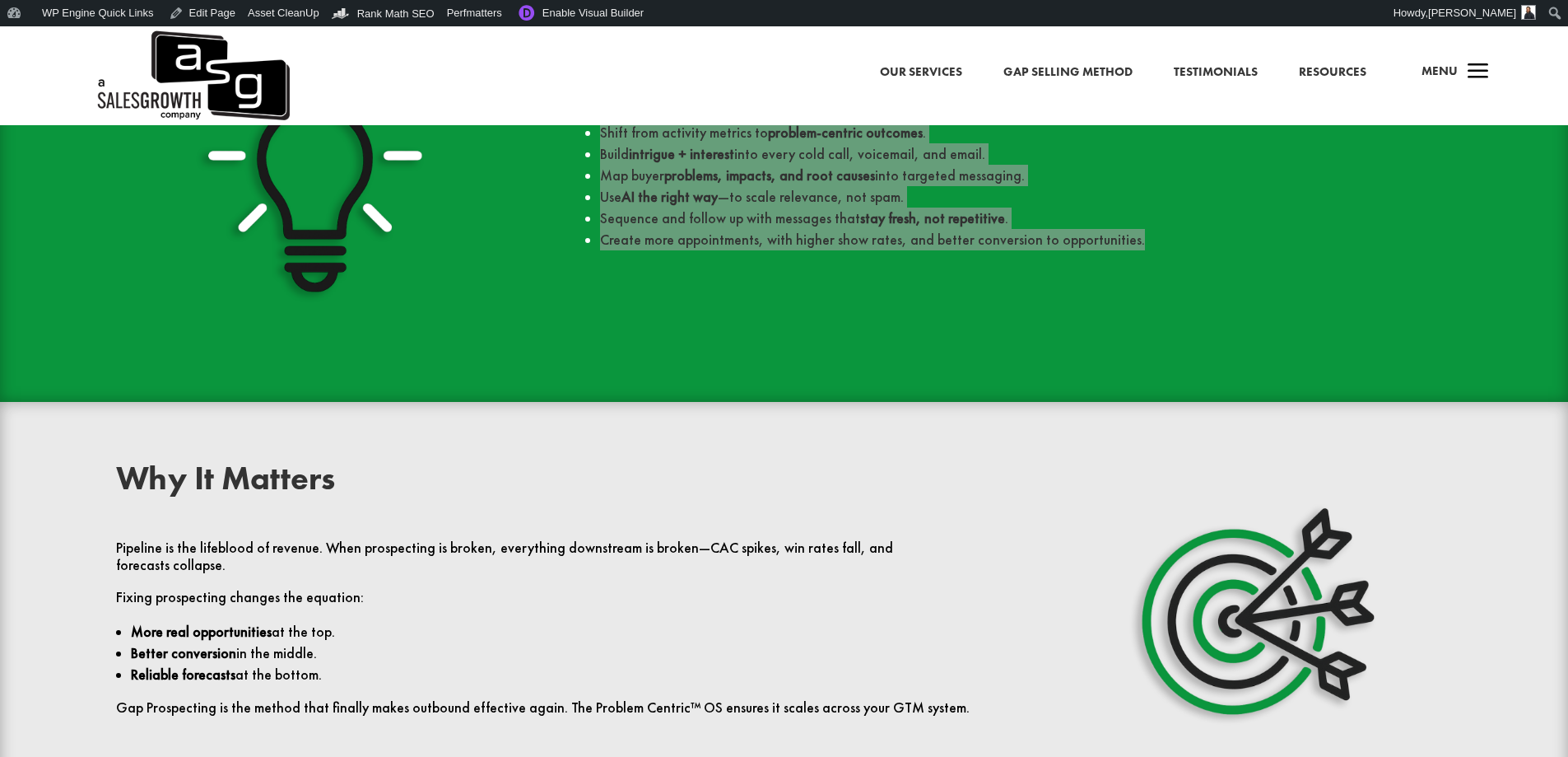
scroll to position [3458, 0]
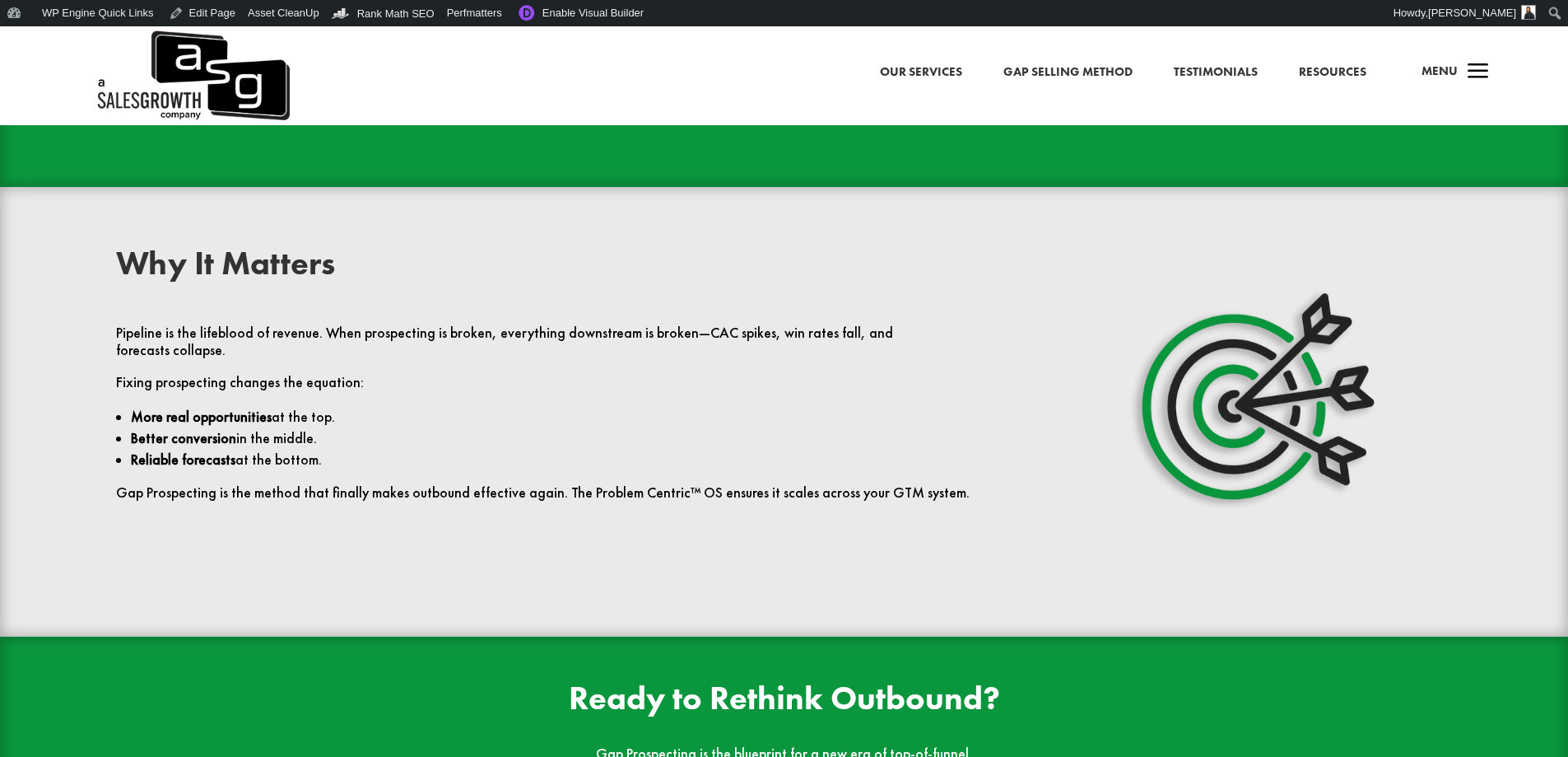
click at [260, 260] on h2 "Why It Matters" at bounding box center [548, 267] width 866 height 41
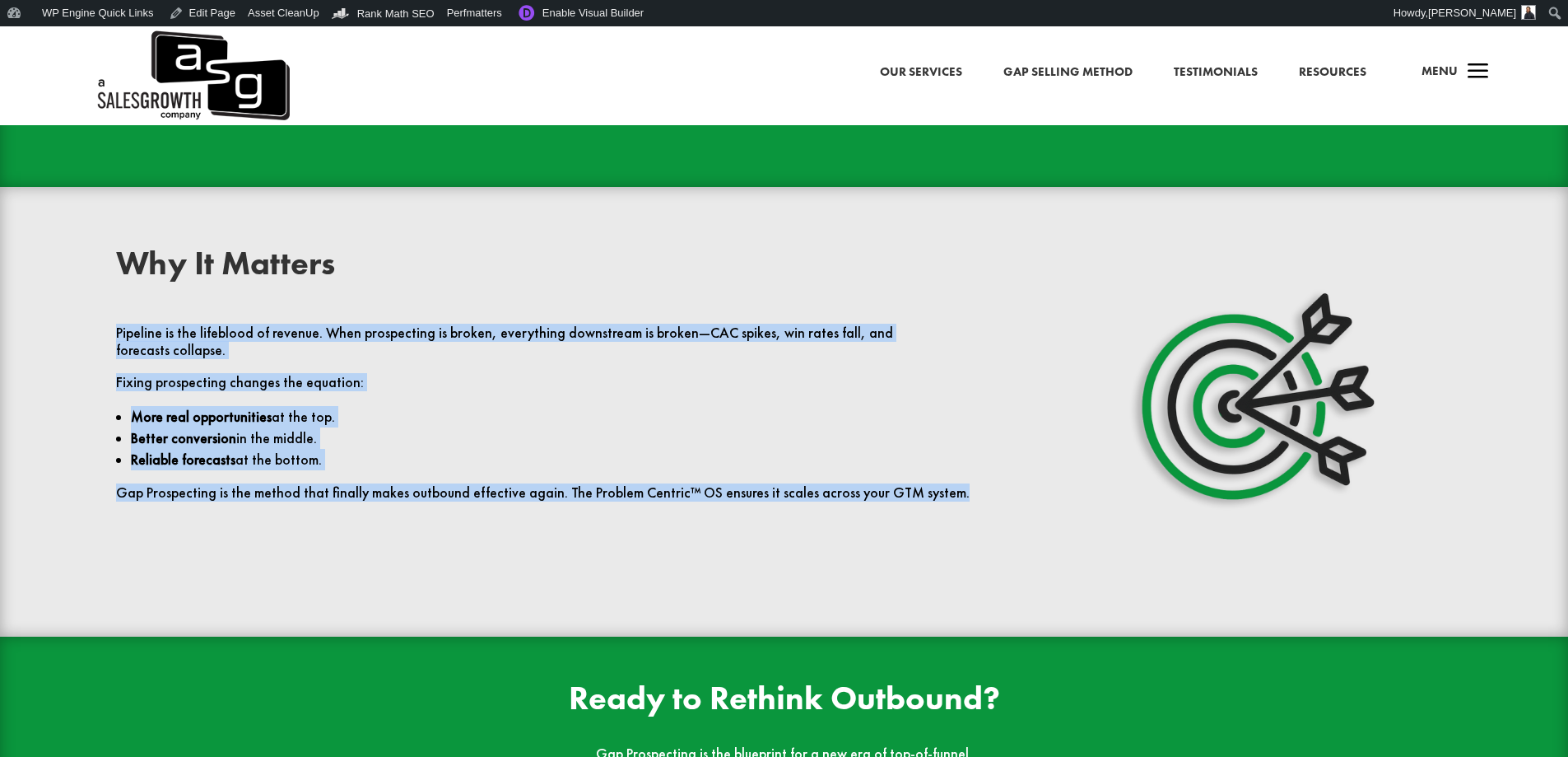
drag, startPoint x: 969, startPoint y: 474, endPoint x: 112, endPoint y: 335, distance: 868.2
click at [112, 335] on div "Why It Matters Pipeline is the lifeblood of revenue. When prospecting is broken…" at bounding box center [784, 411] width 1411 height 374
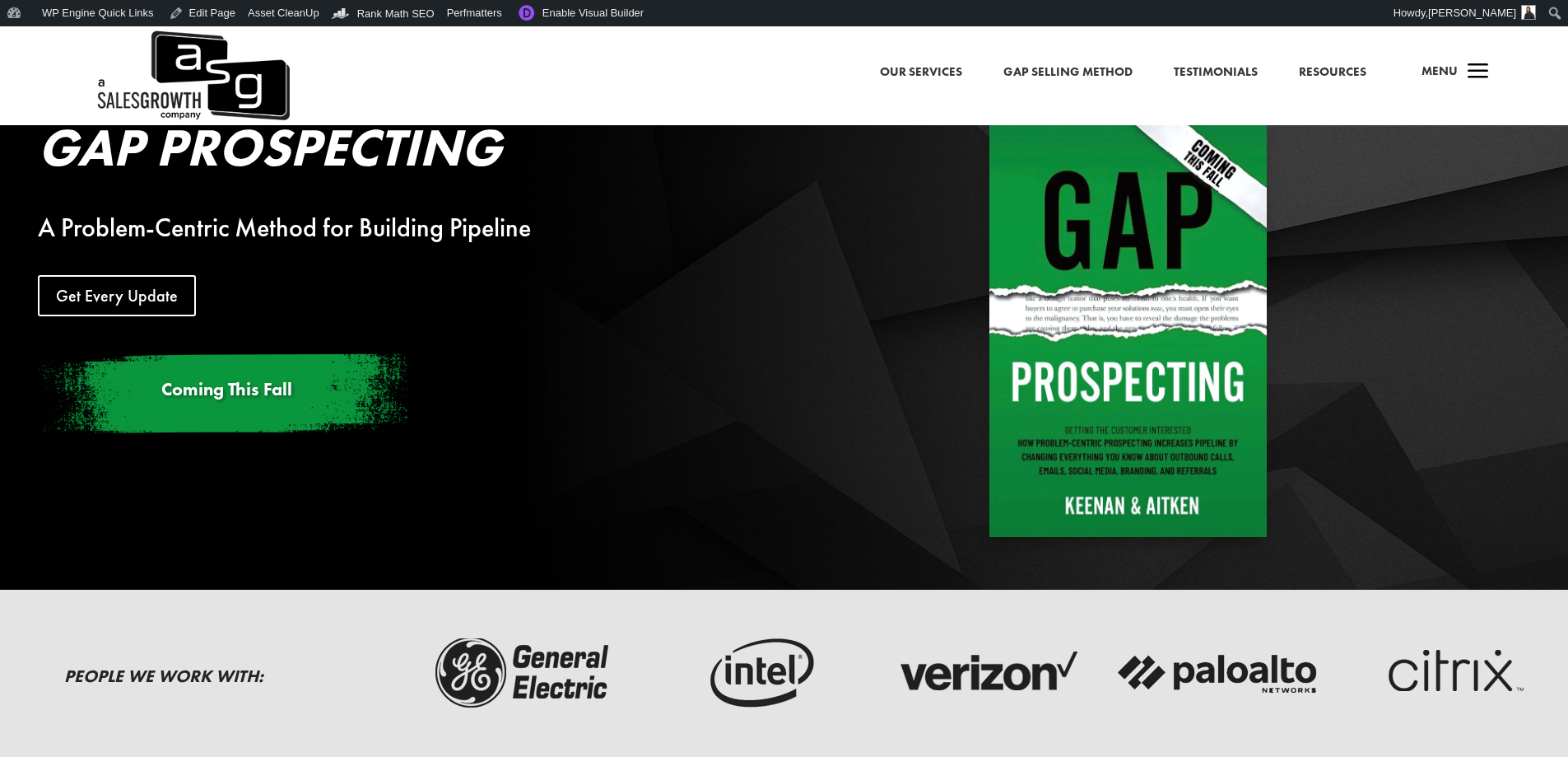
scroll to position [0, 0]
